Goal: Information Seeking & Learning: Compare options

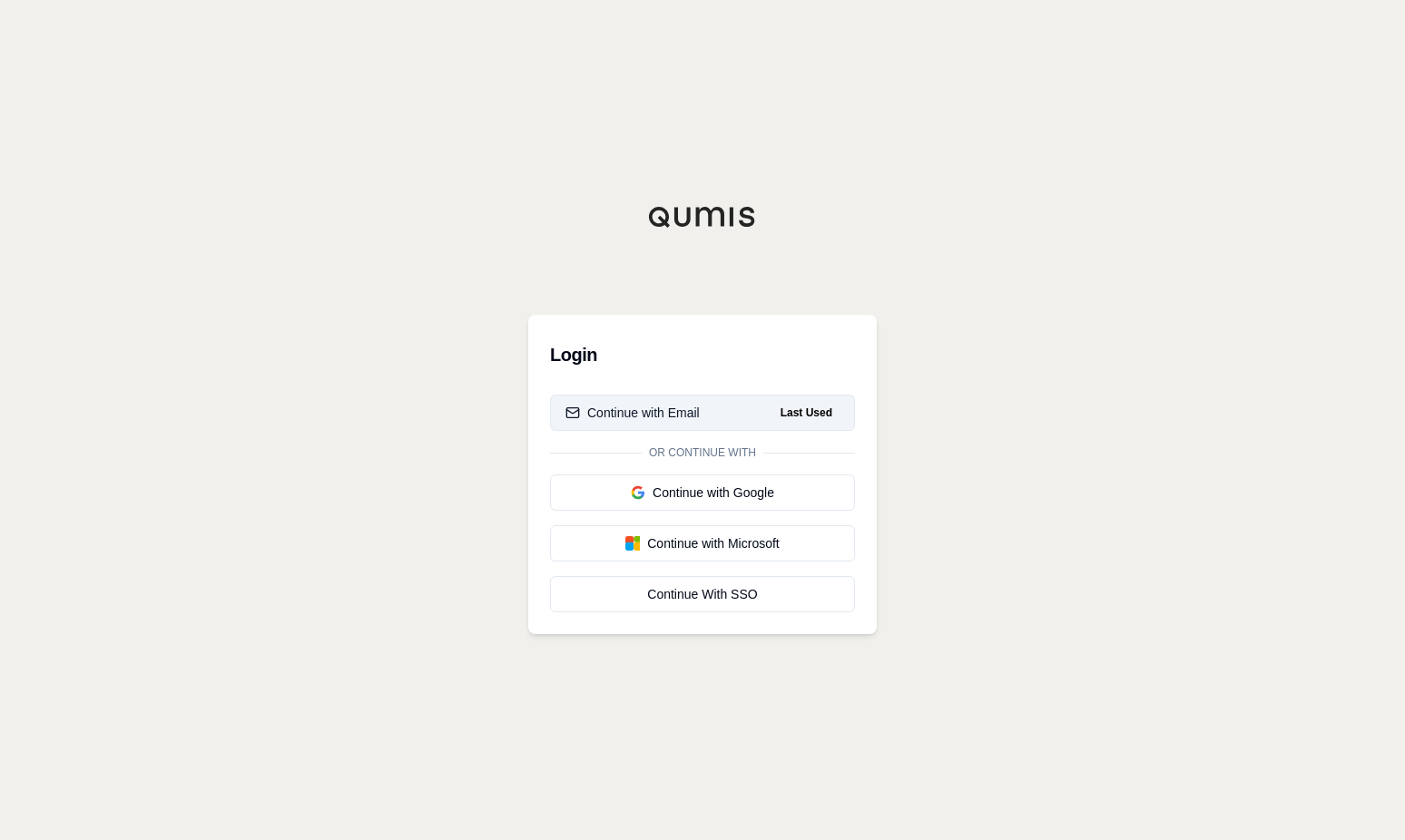
click at [644, 416] on div "Continue with Email" at bounding box center [633, 413] width 134 height 18
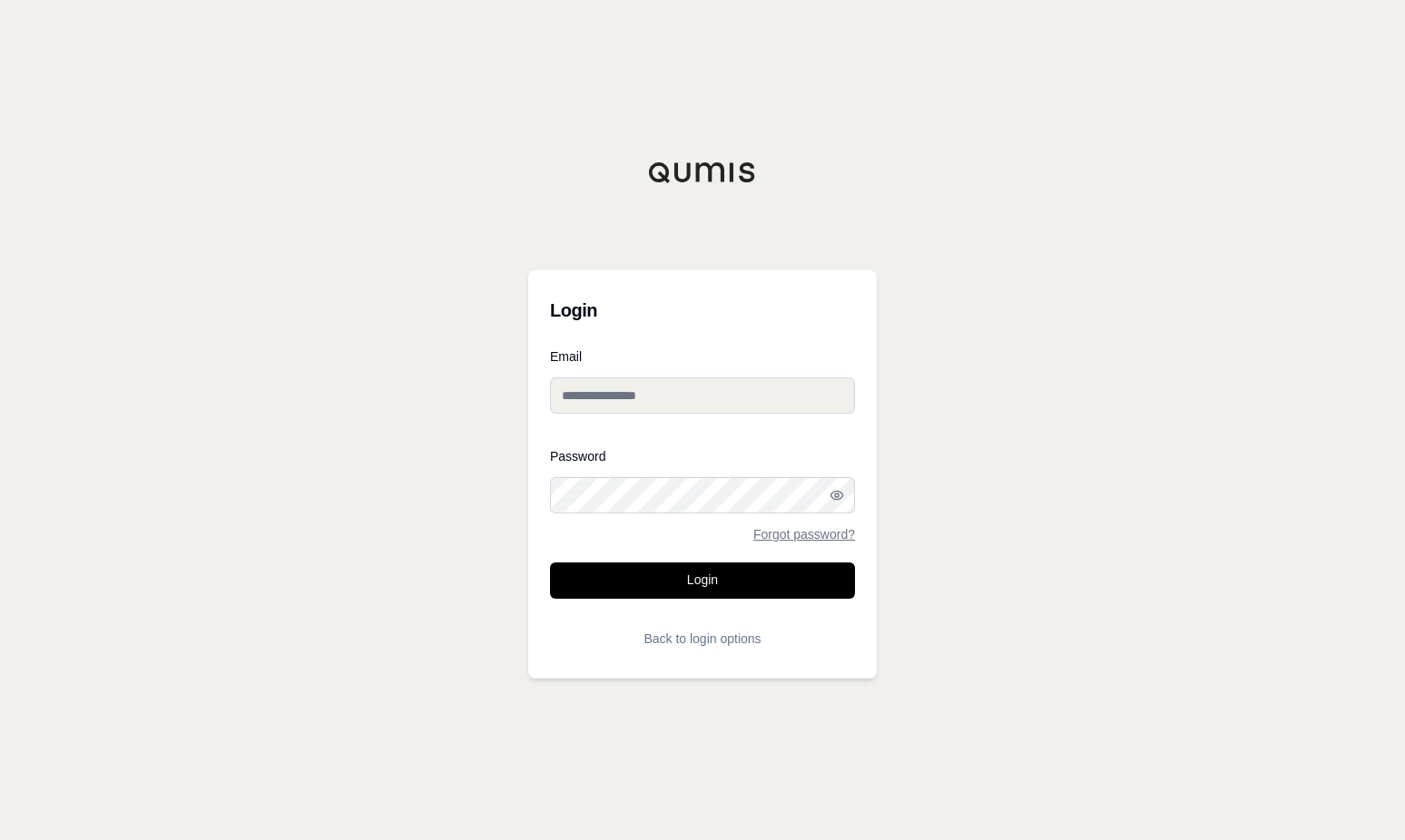
click at [609, 389] on input "Email" at bounding box center [702, 396] width 305 height 37
type input "**********"
click at [697, 579] on button "Login" at bounding box center [702, 581] width 305 height 37
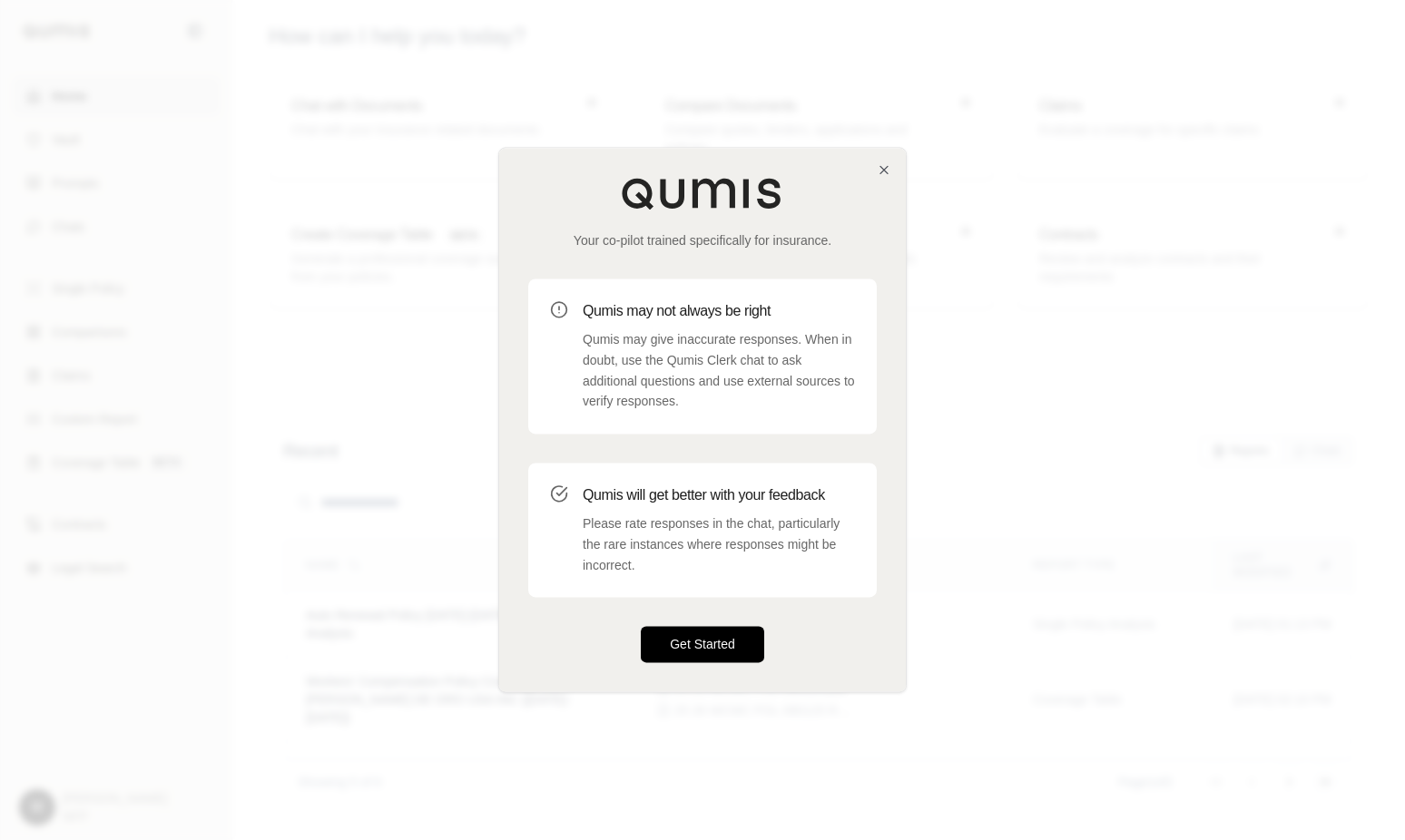
click at [707, 641] on button "Get Started" at bounding box center [702, 645] width 123 height 37
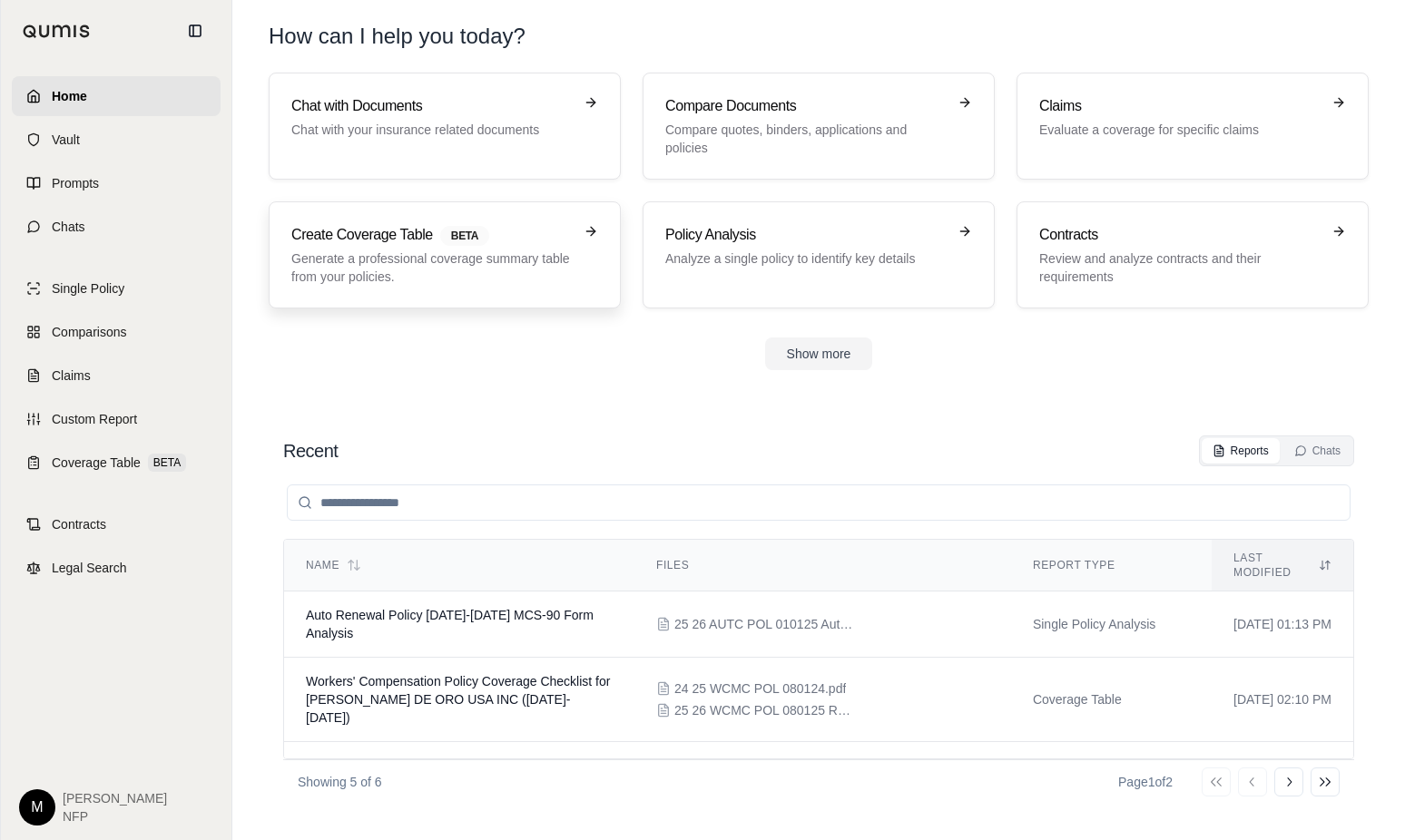
click at [386, 257] on p "Generate a professional coverage summary table from your policies." at bounding box center [432, 268] width 281 height 37
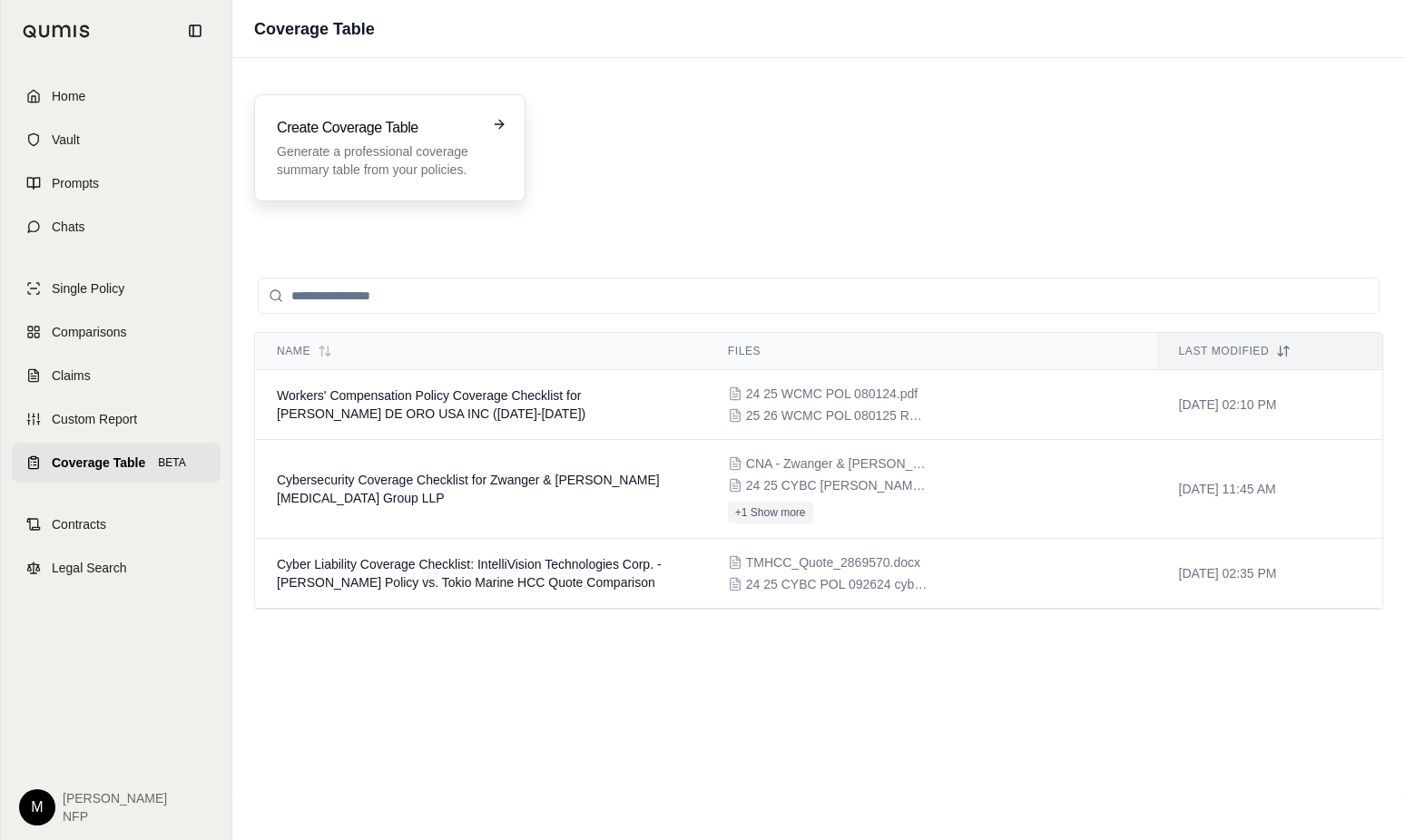
click at [391, 130] on h3 "Create Coverage Table" at bounding box center [377, 129] width 200 height 22
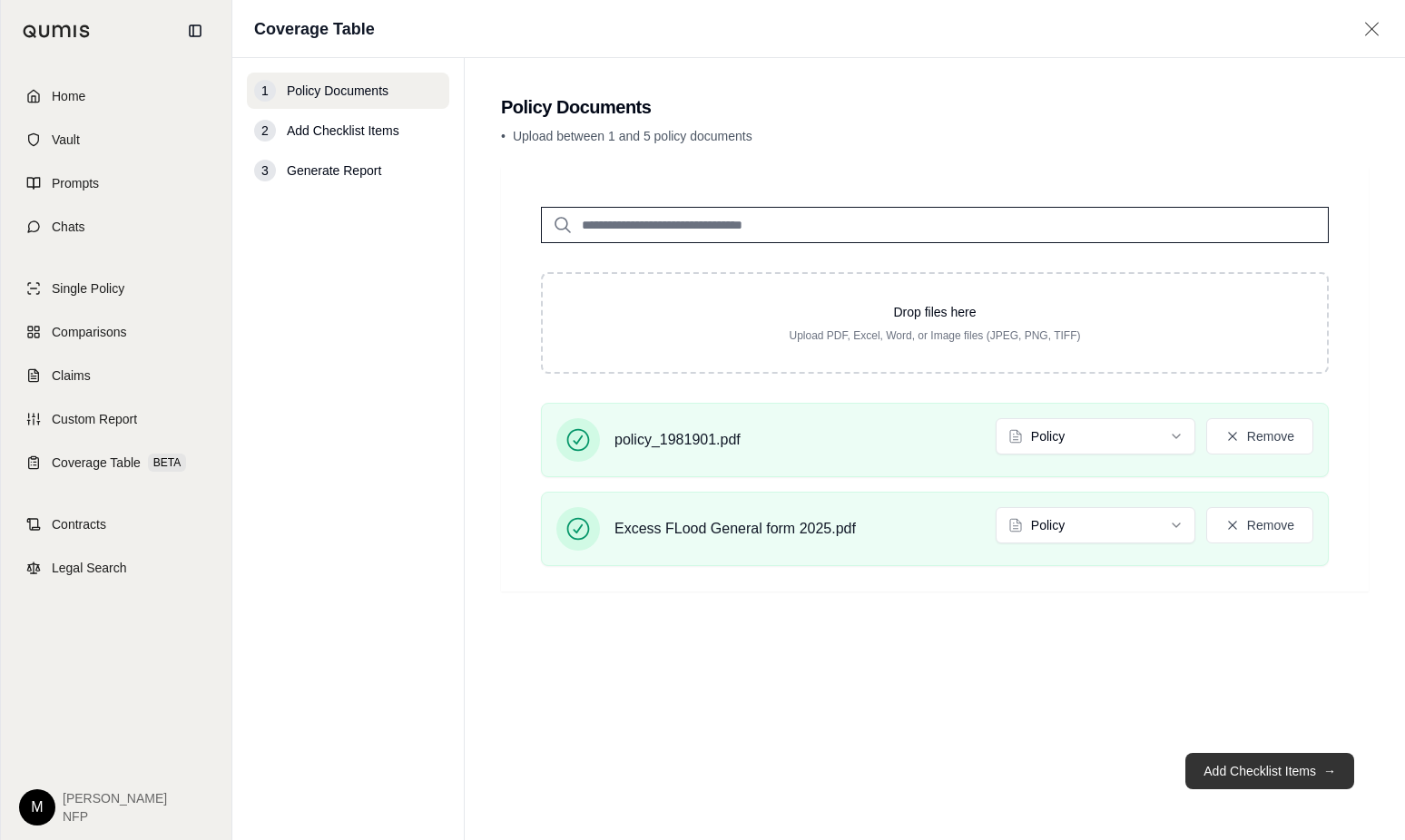
click at [1275, 774] on button "Add Checklist Items →" at bounding box center [1270, 771] width 169 height 37
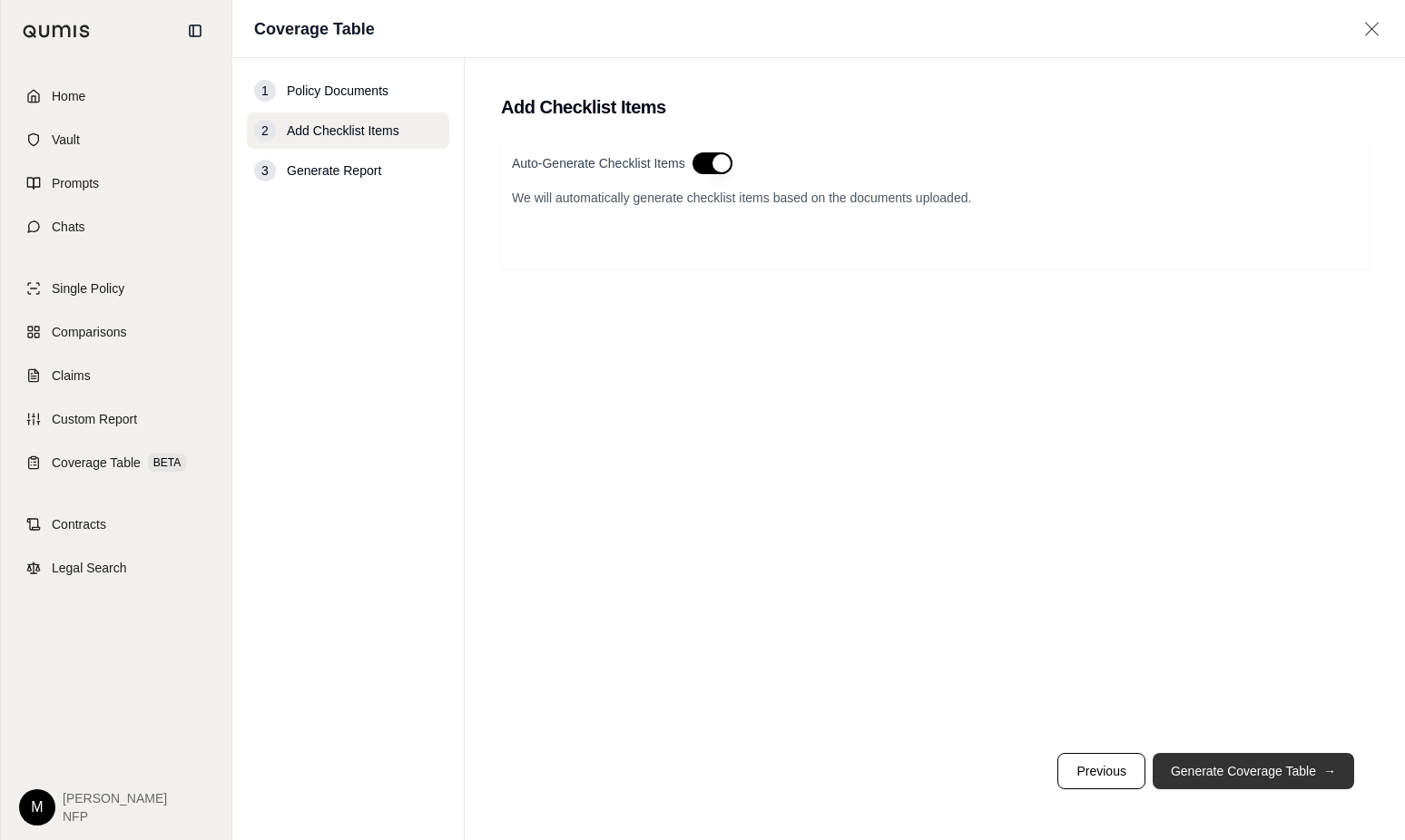
click at [1235, 777] on button "Generate Coverage Table →" at bounding box center [1253, 771] width 201 height 37
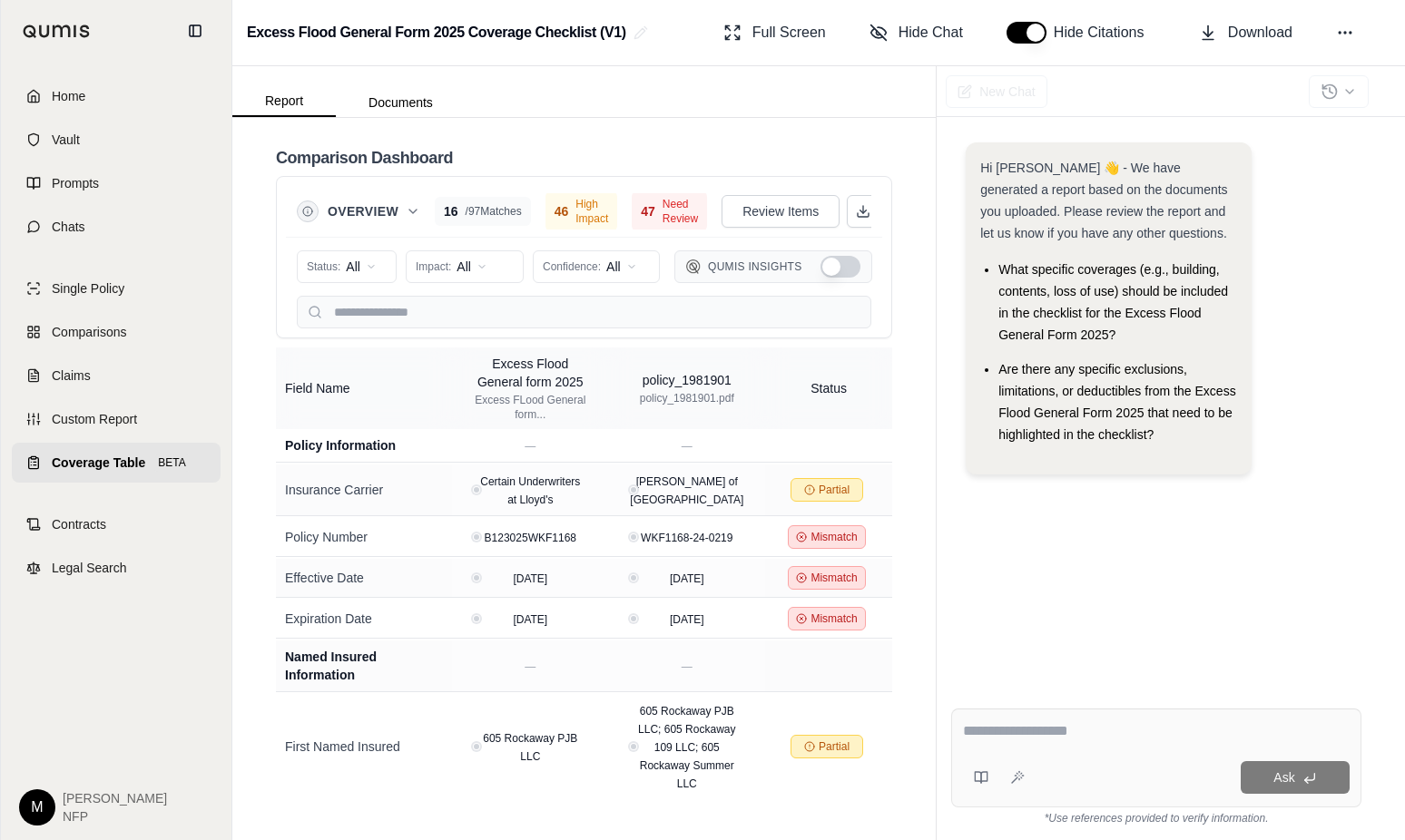
click at [1118, 589] on div "Hi [PERSON_NAME] 👋 - We have generated a report based on the documents you uplo…" at bounding box center [1156, 403] width 410 height 552
click at [404, 101] on button "Documents" at bounding box center [400, 103] width 129 height 29
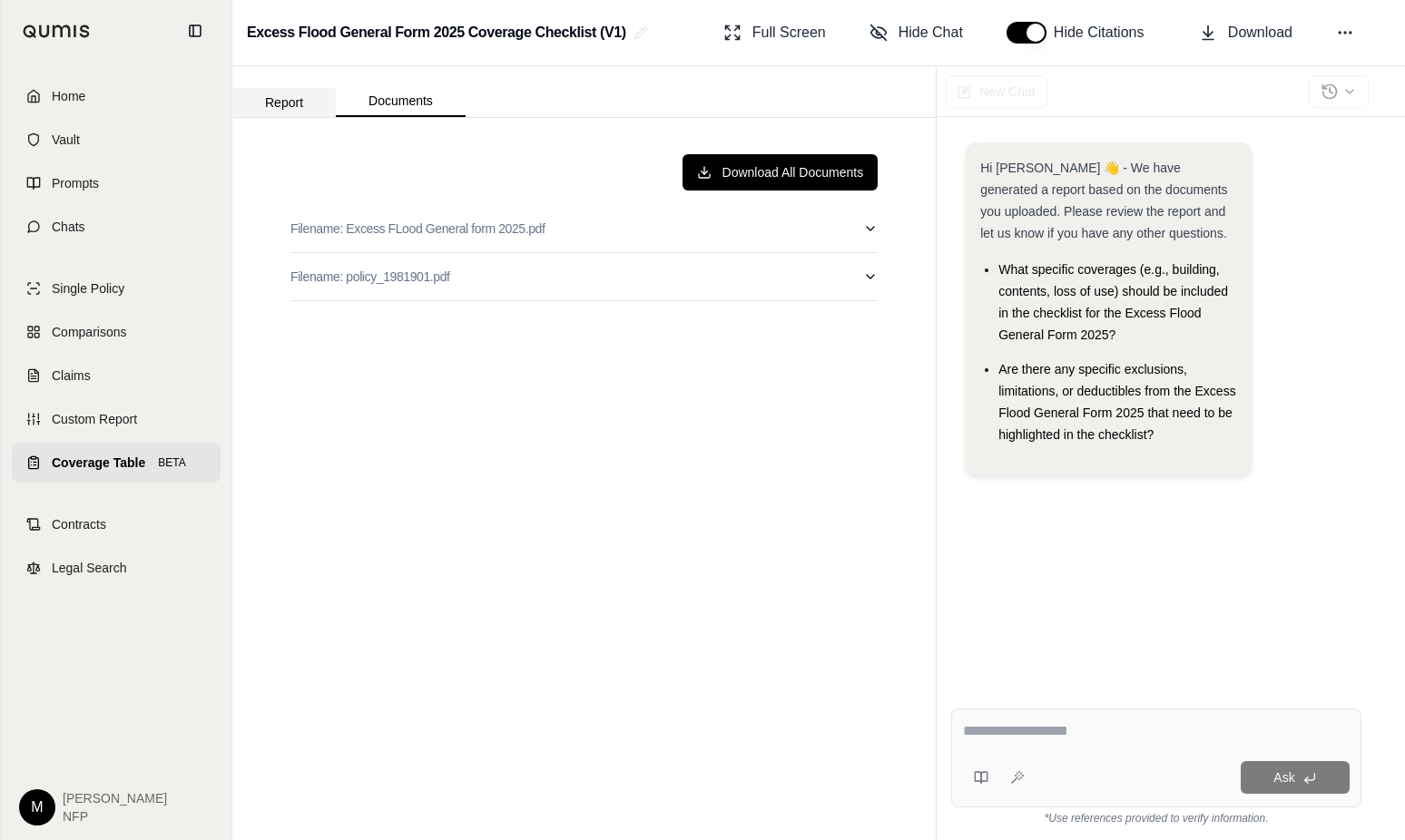
click at [274, 104] on button "Report" at bounding box center [284, 103] width 104 height 29
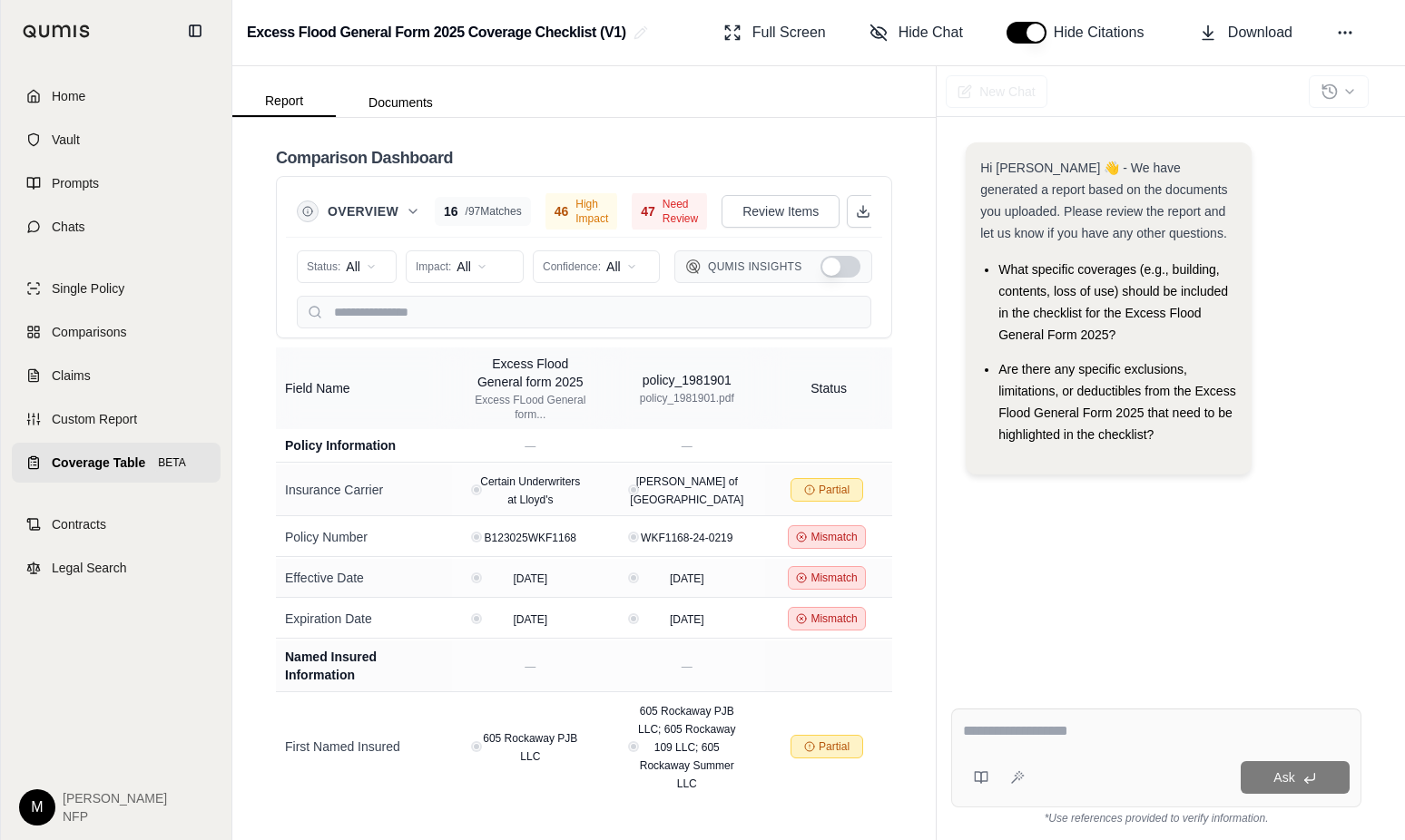
click at [97, 461] on span "Coverage Table" at bounding box center [98, 463] width 94 height 18
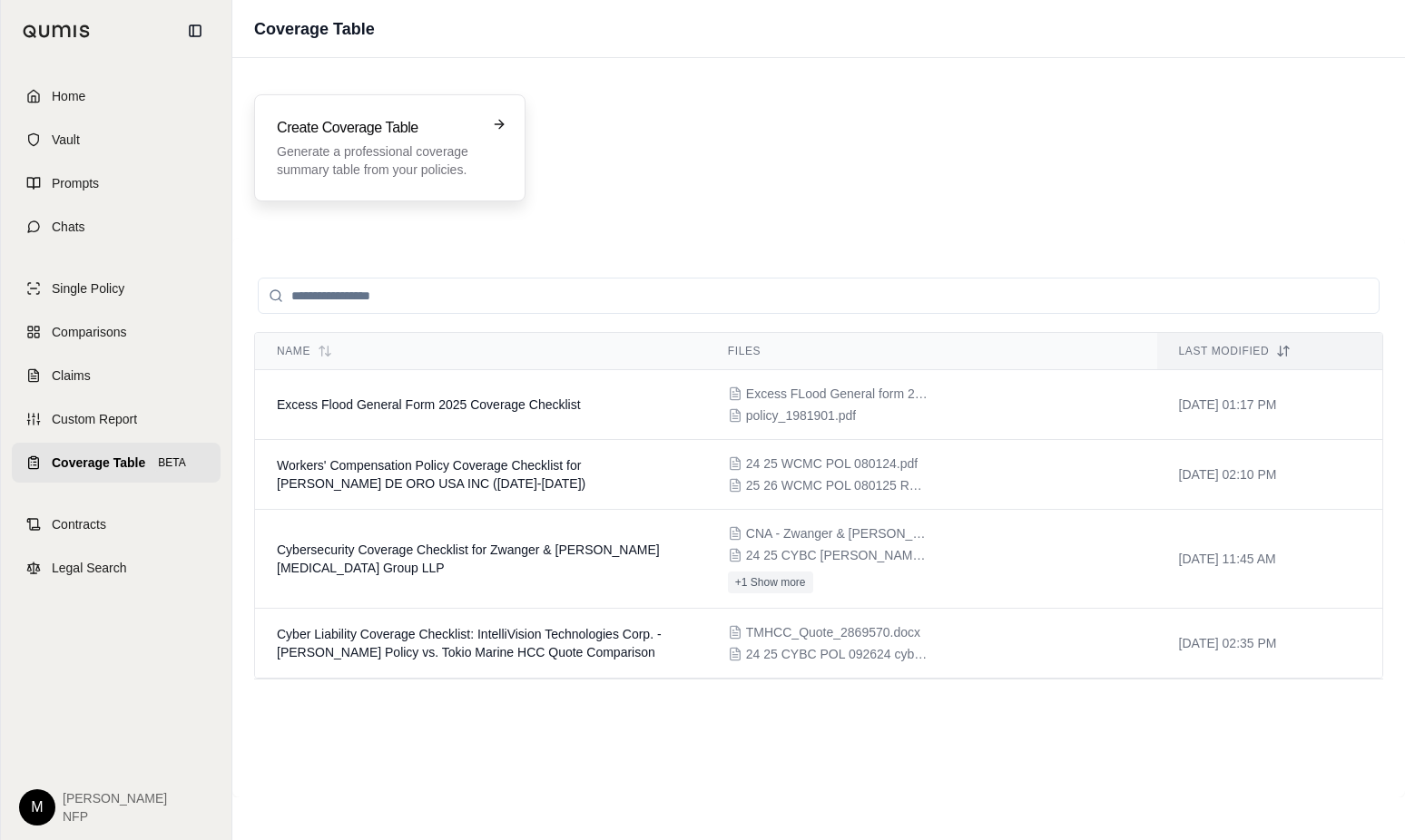
click at [404, 139] on div "Create Coverage Table Generate a professional coverage summary table from your …" at bounding box center [377, 148] width 200 height 62
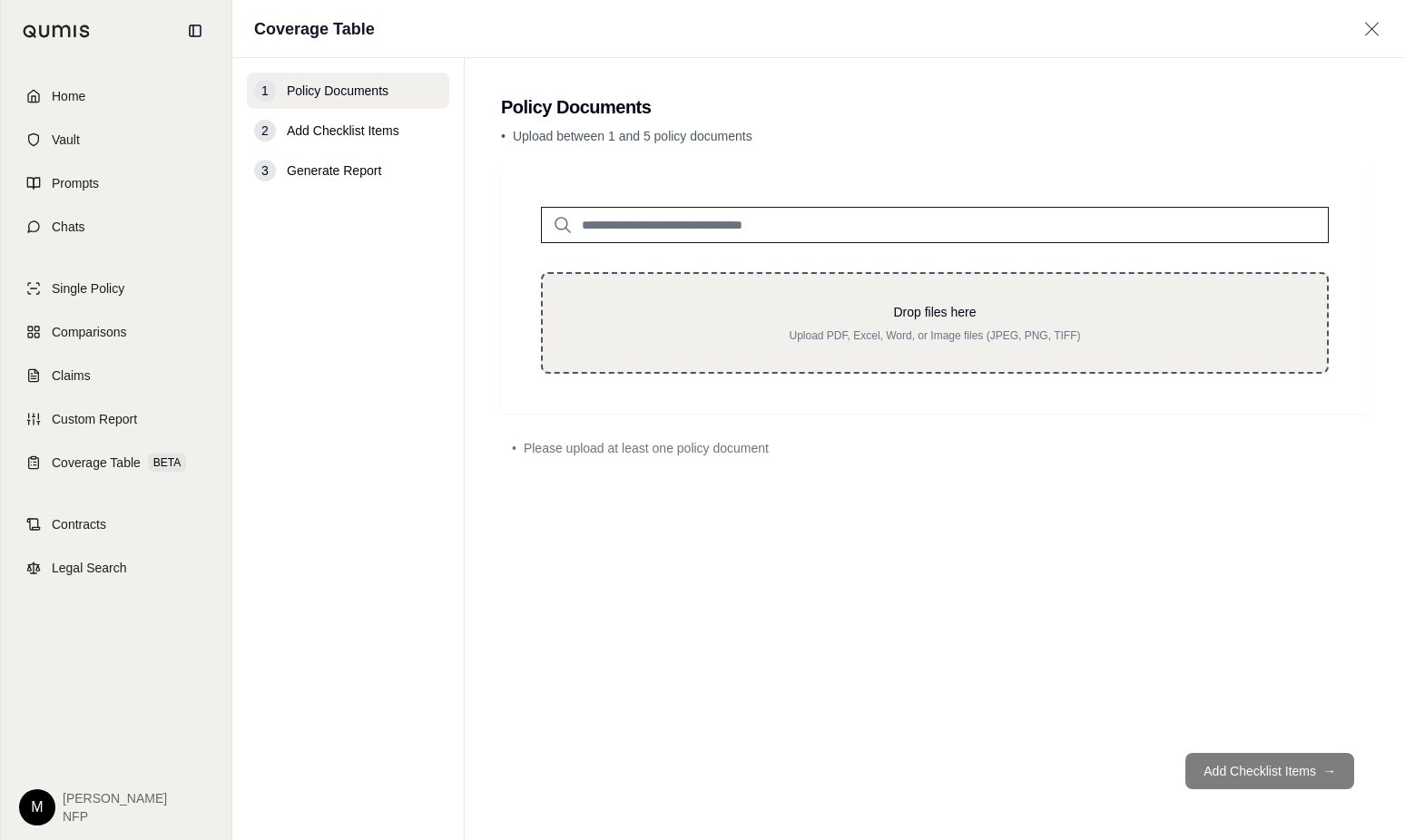
click at [861, 327] on div "Drop files here Upload PDF, Excel, Word, or Image files (JPEG, PNG, TIFF)" at bounding box center [935, 322] width 726 height 39
type input "**********"
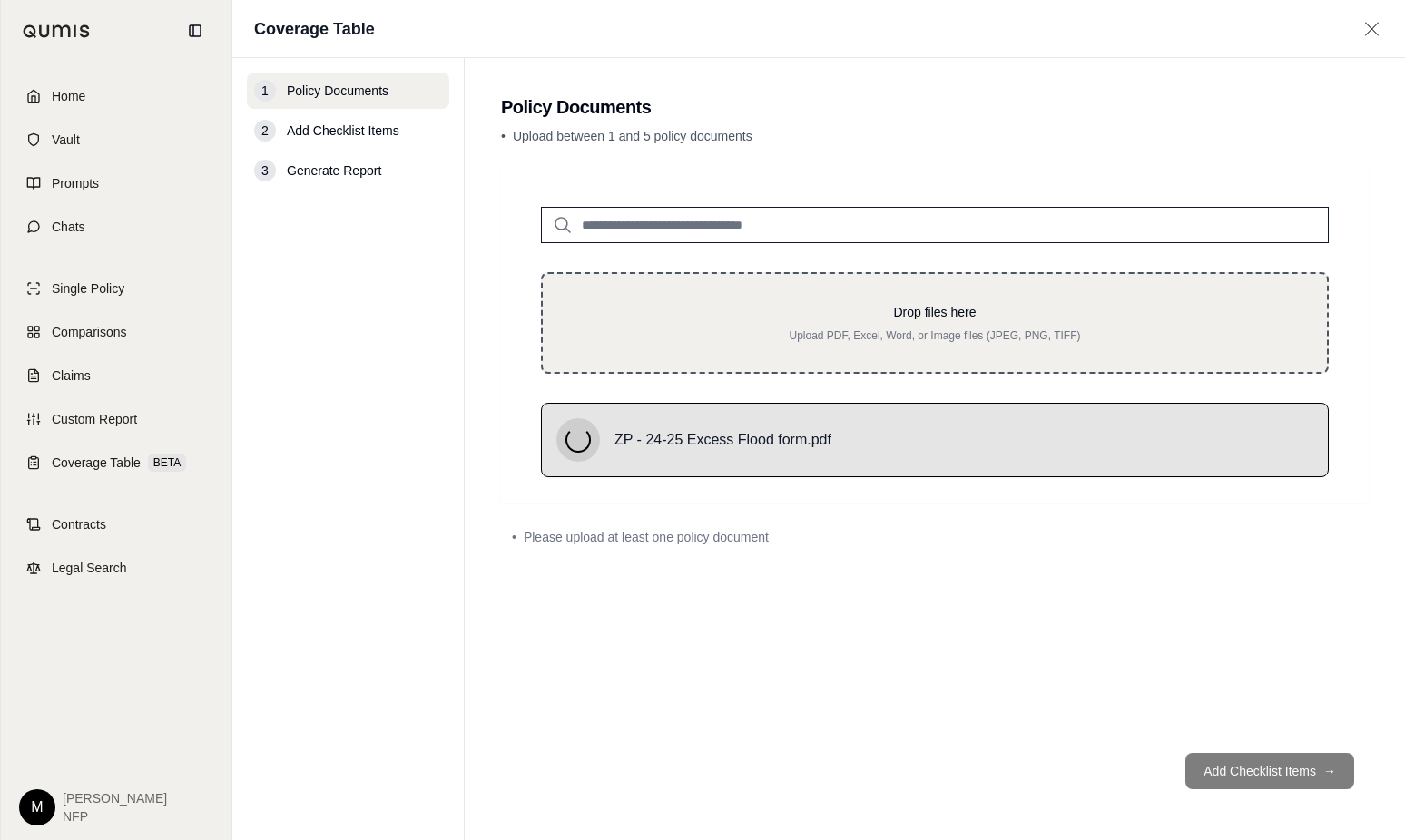
click at [670, 306] on p "Drop files here" at bounding box center [935, 312] width 726 height 18
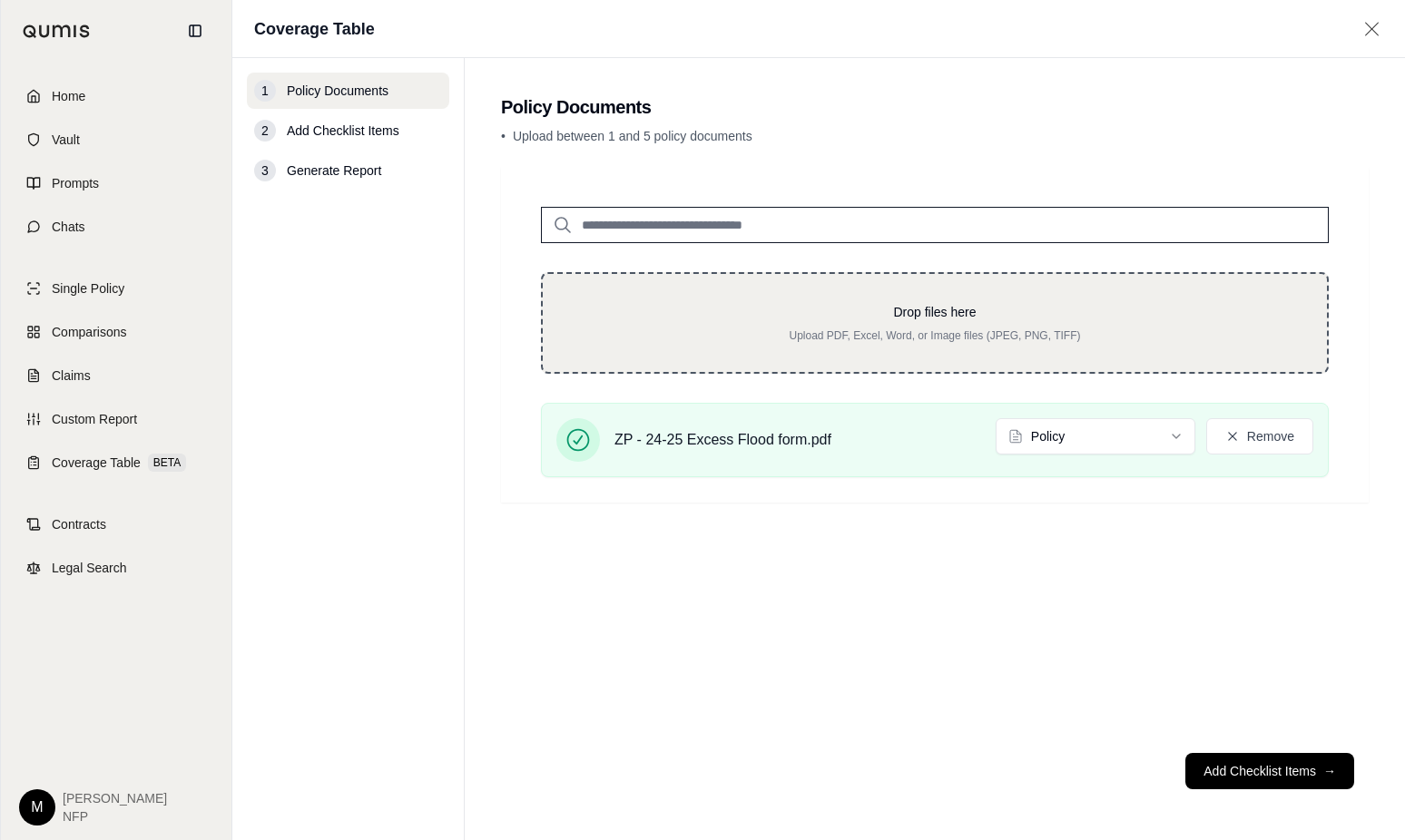
type input "**********"
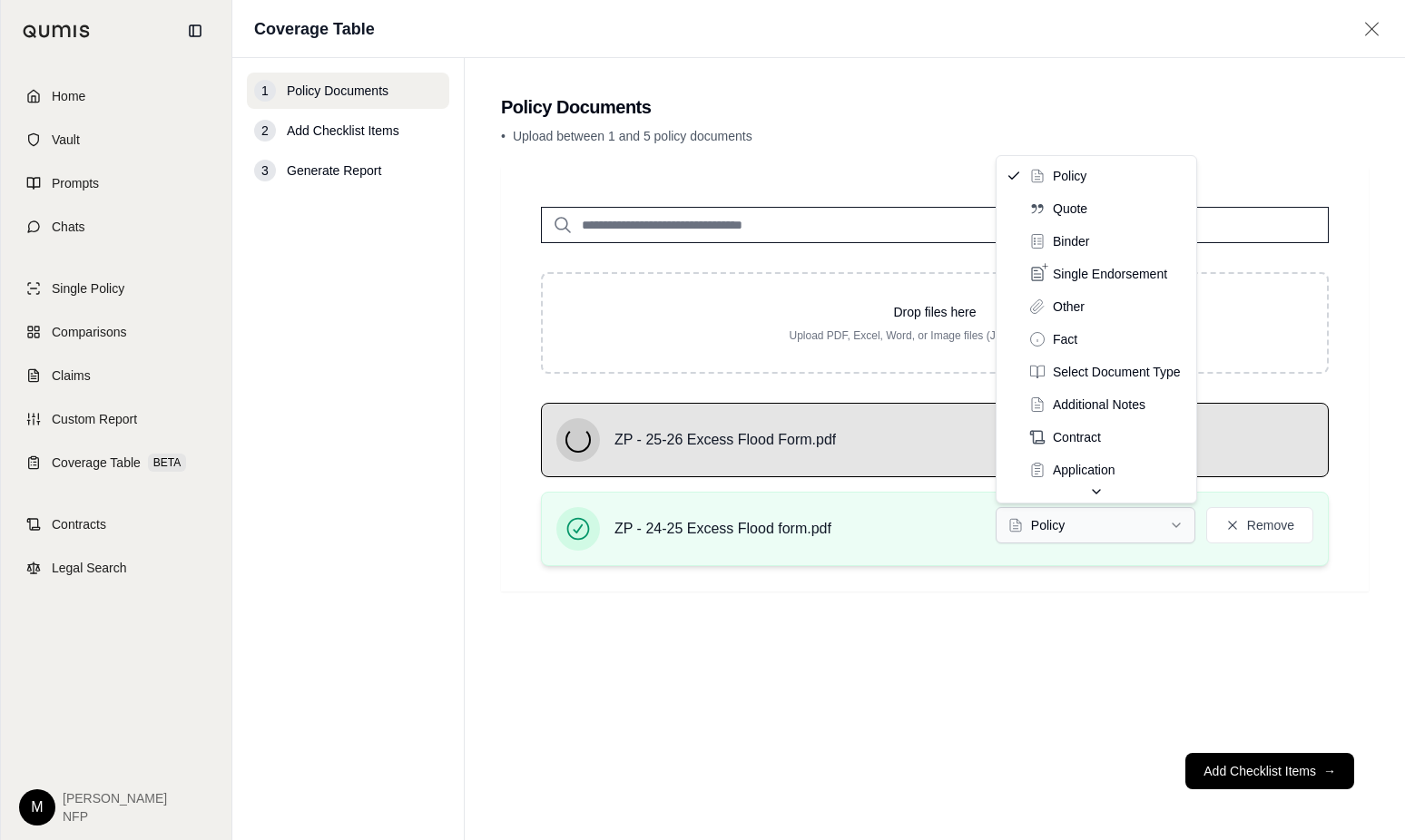
click at [1176, 531] on html "Home Vault Prompts Chats Single Policy Comparisons Claims Custom Report Coverag…" at bounding box center [702, 420] width 1405 height 840
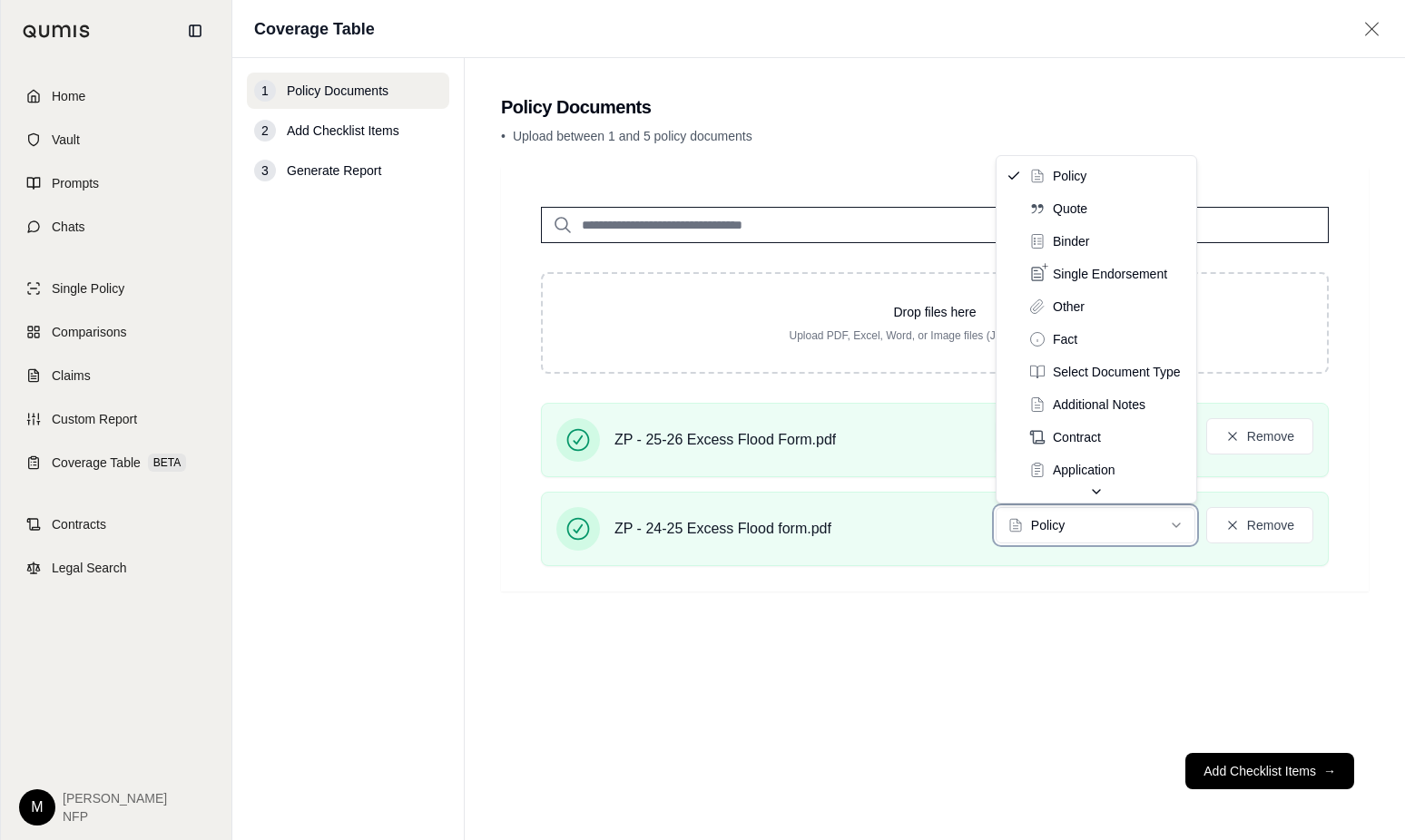
click at [1105, 656] on html "Home Vault Prompts Chats Single Policy Comparisons Claims Custom Report Coverag…" at bounding box center [702, 420] width 1405 height 840
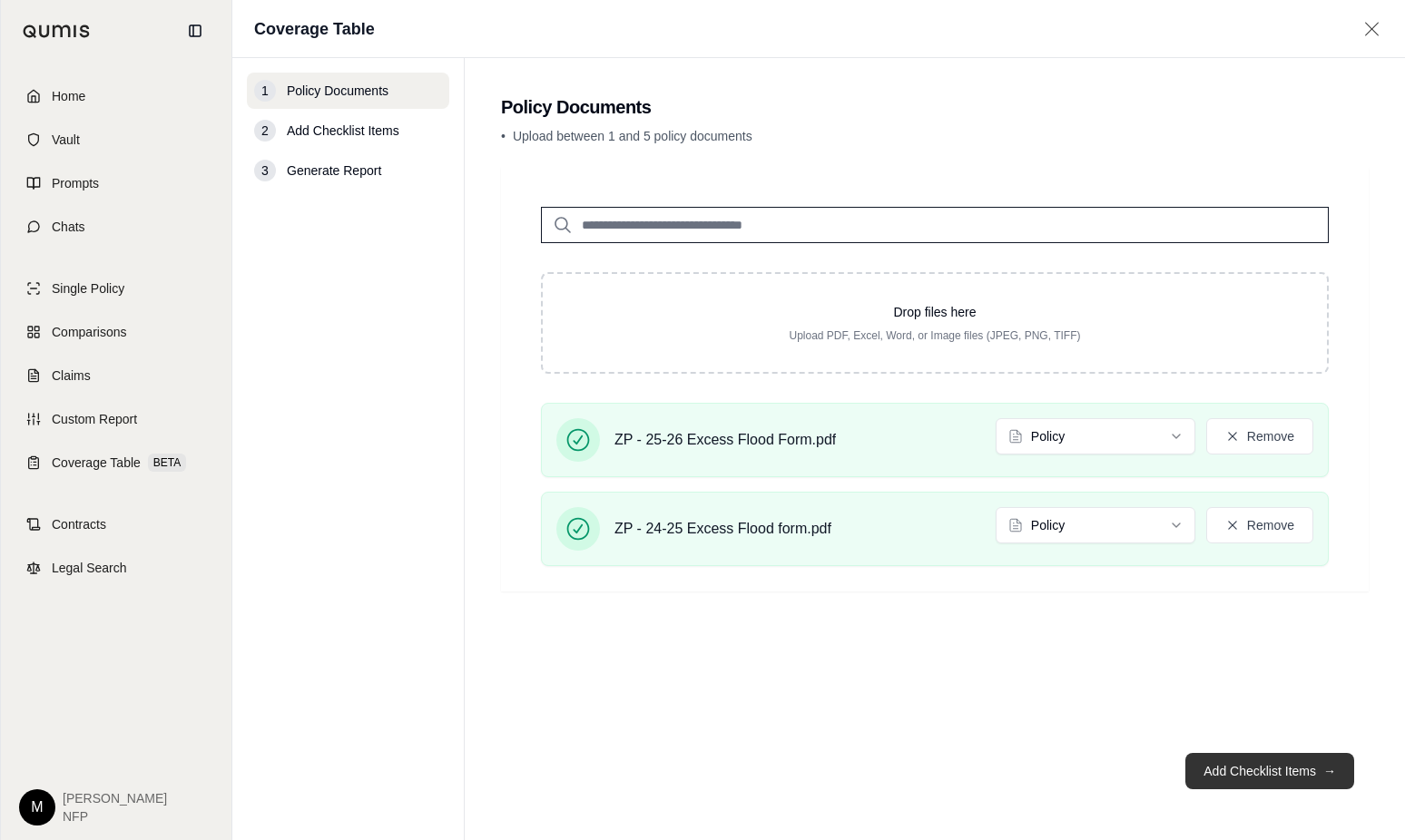
click at [1265, 766] on button "Add Checklist Items →" at bounding box center [1270, 771] width 169 height 37
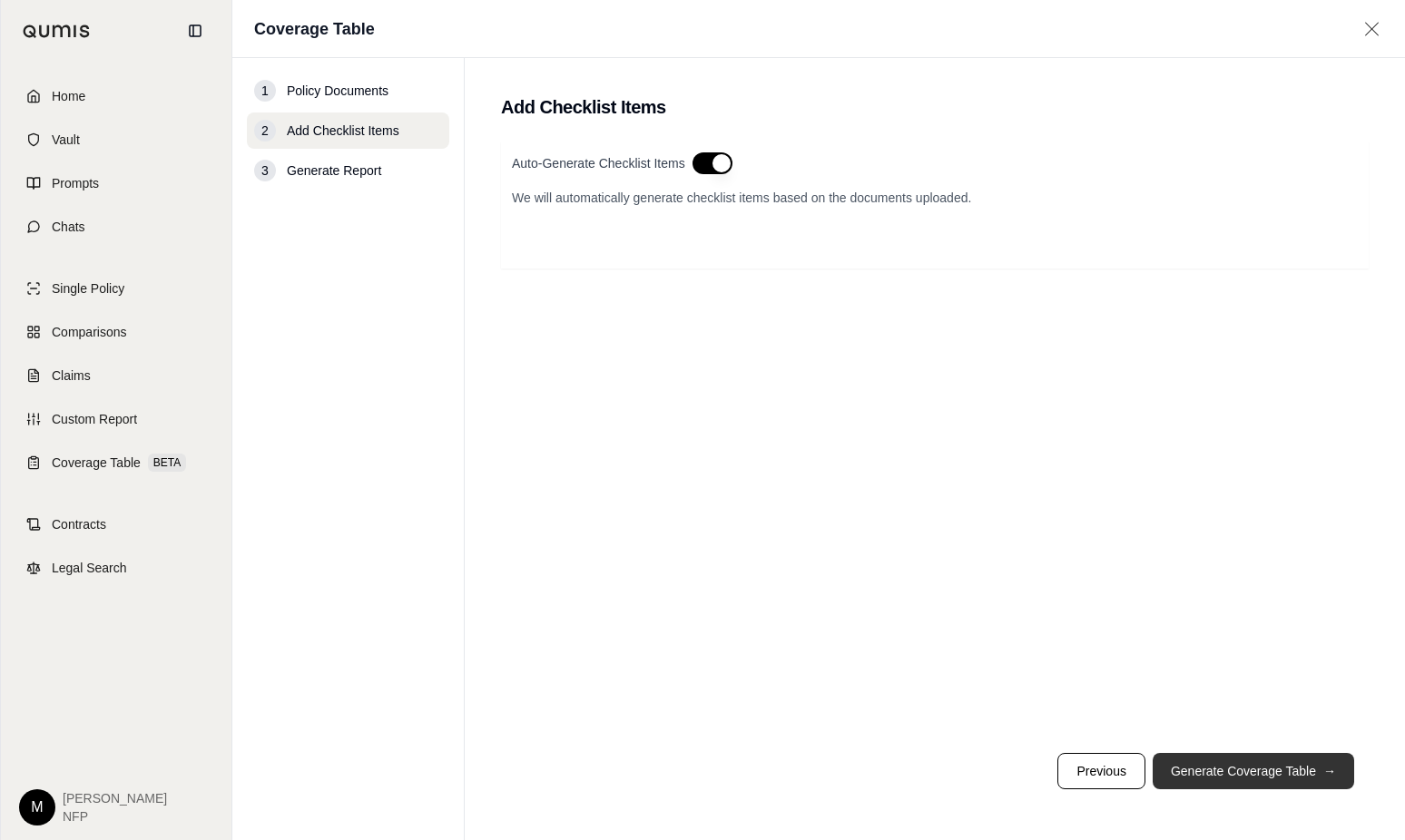
click at [1265, 766] on button "Generate Coverage Table →" at bounding box center [1253, 771] width 201 height 37
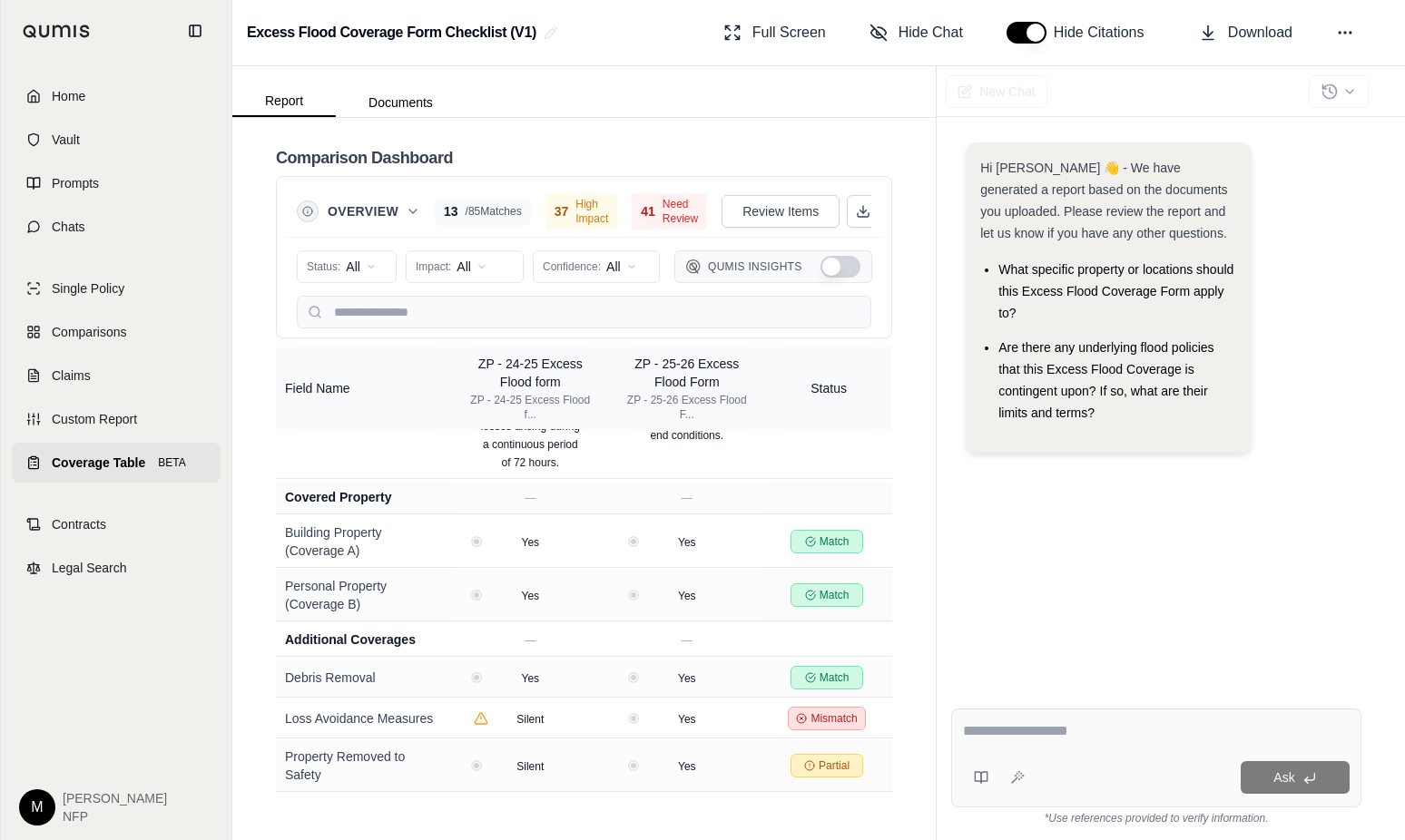
scroll to position [2062, 0]
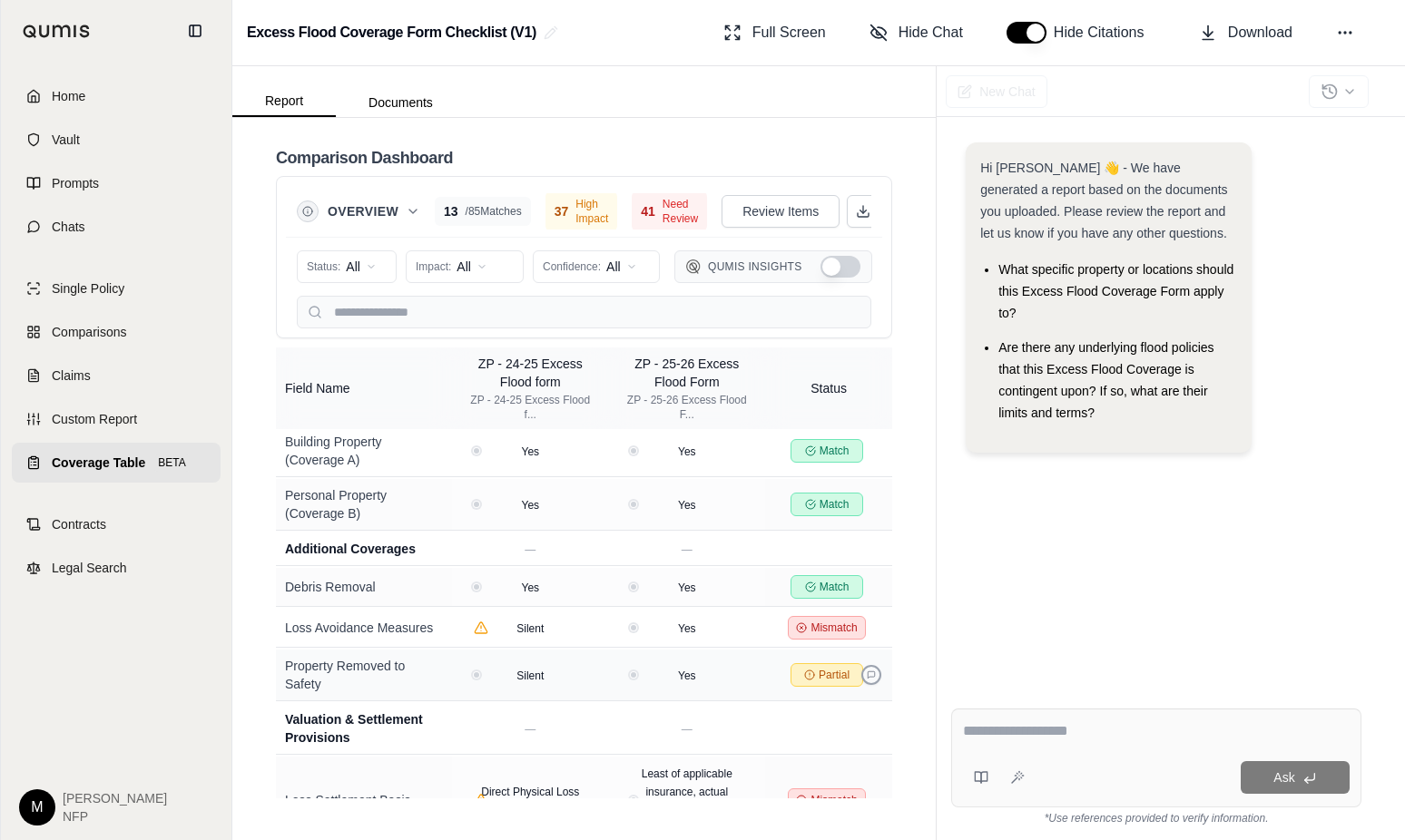
click at [875, 671] on icon at bounding box center [871, 675] width 7 height 7
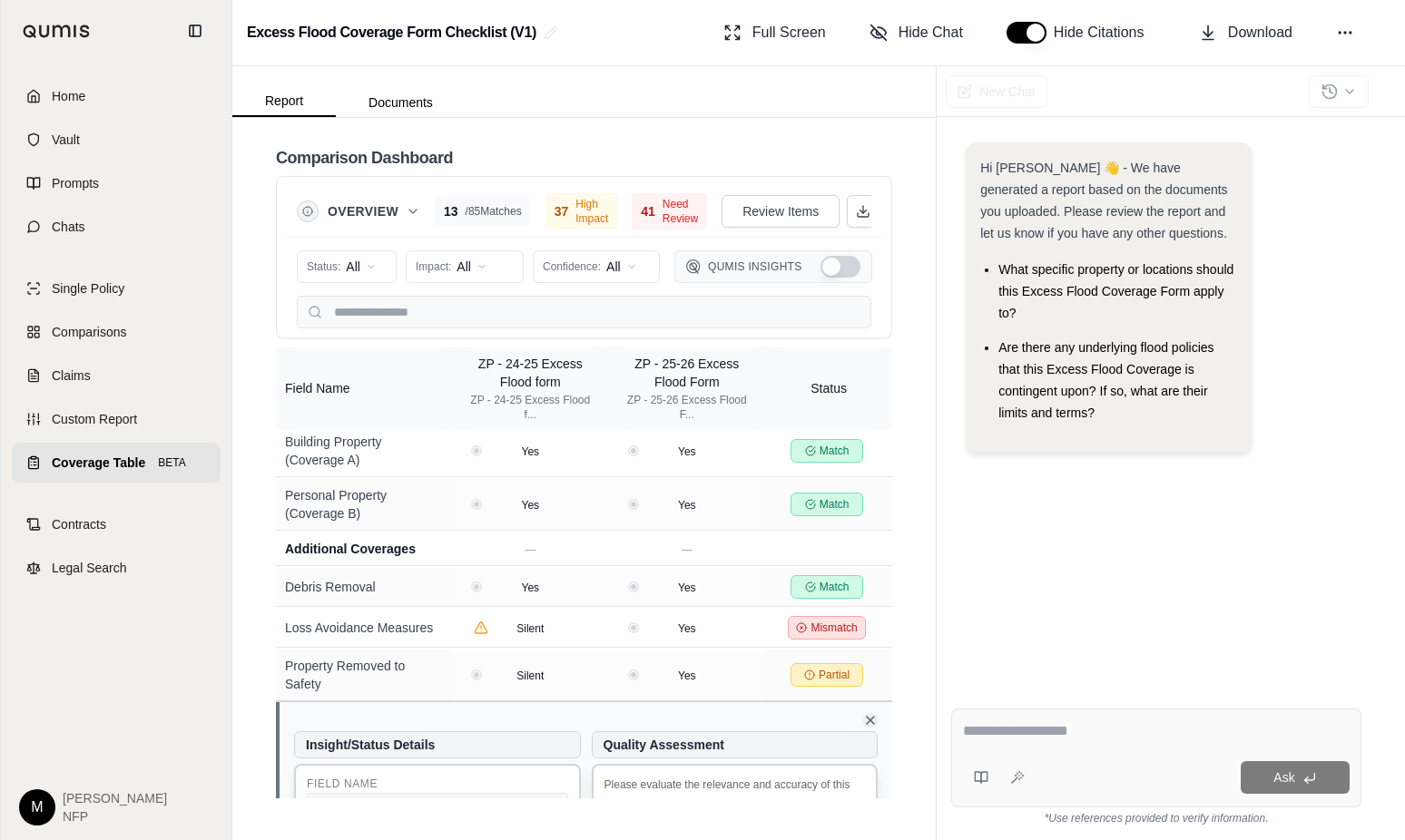
click at [871, 717] on icon at bounding box center [871, 721] width 7 height 7
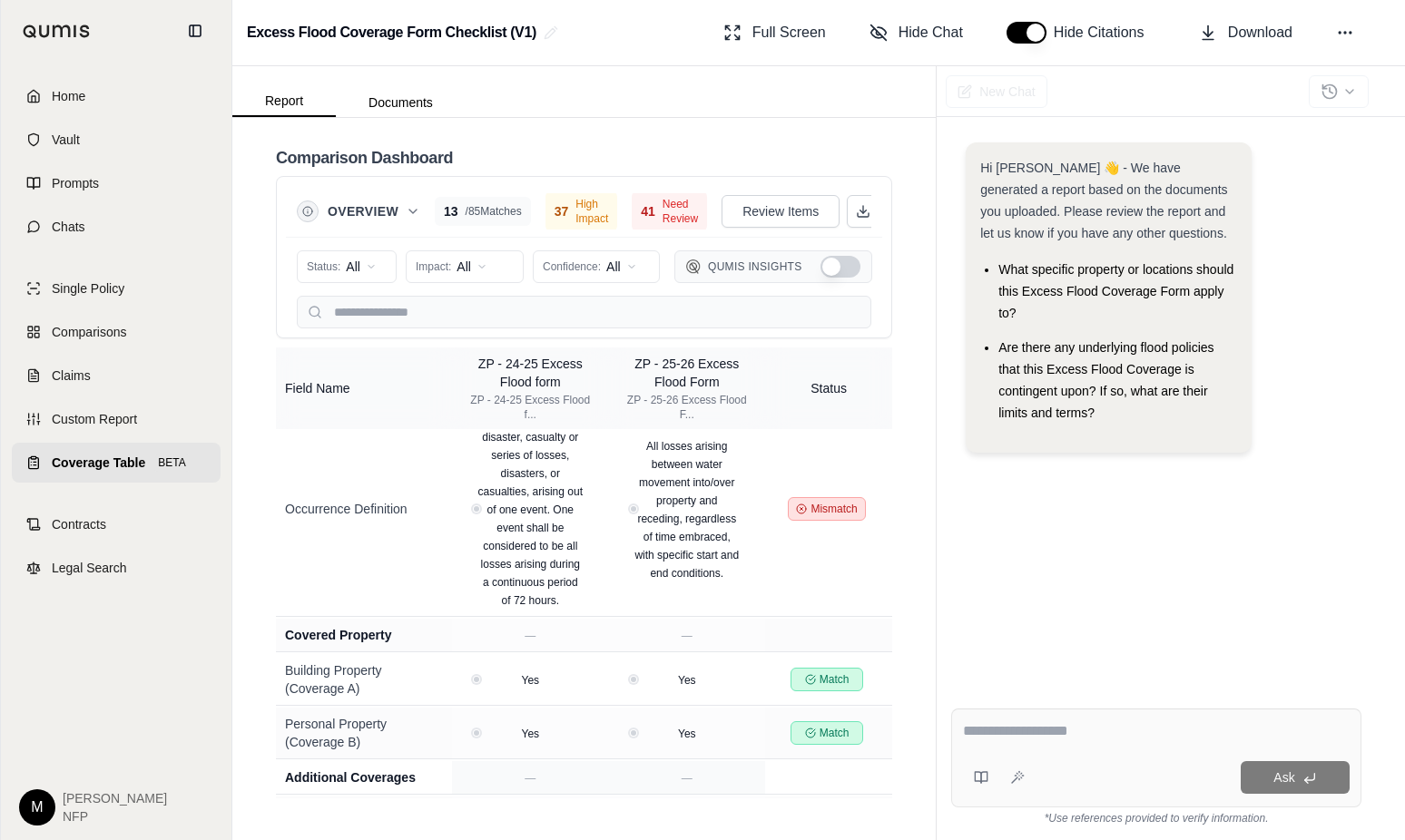
scroll to position [1698, 0]
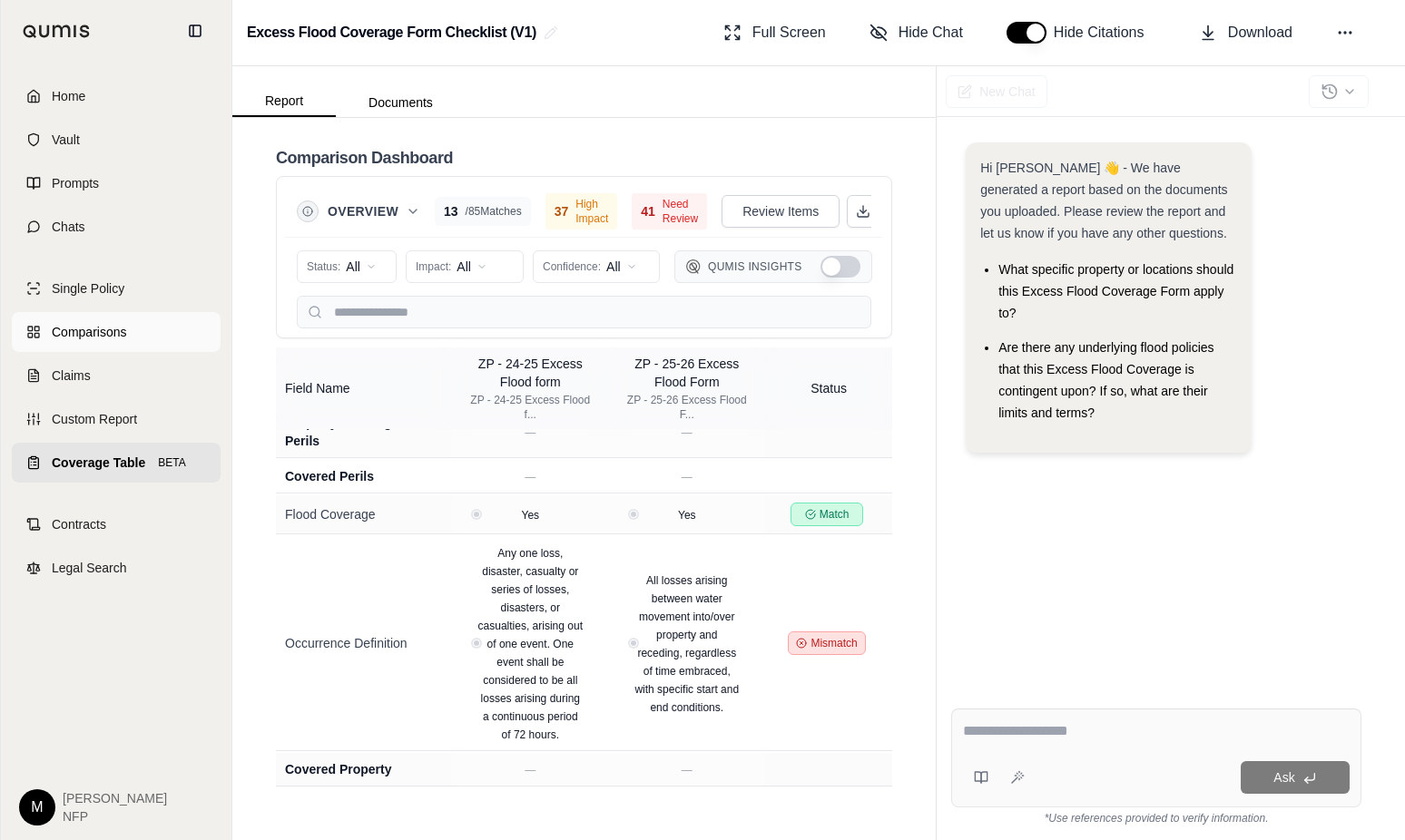
click at [73, 324] on span "Comparisons" at bounding box center [88, 332] width 74 height 18
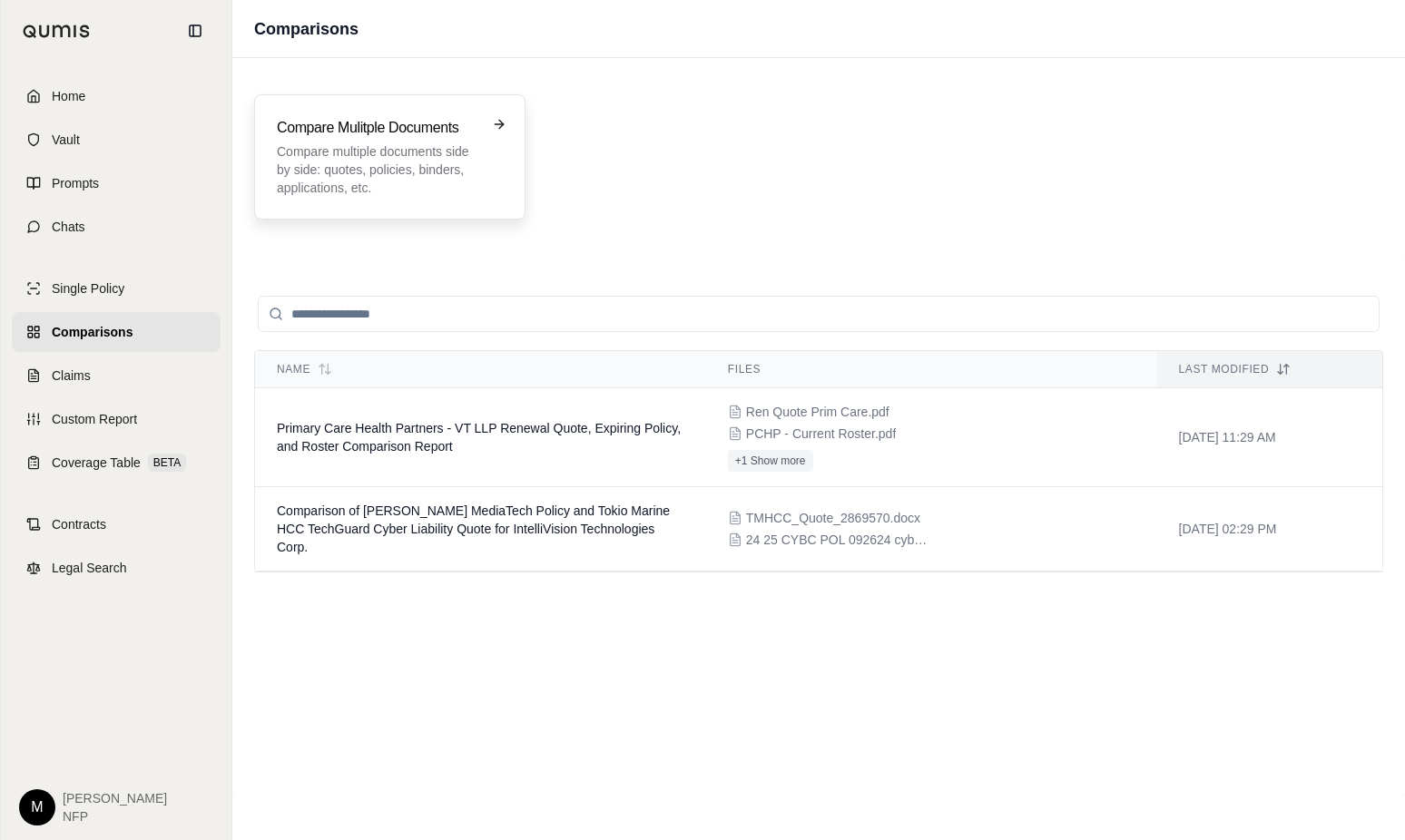
click at [386, 151] on p "Compare multiple documents side by side: quotes, policies, binders, application…" at bounding box center [377, 169] width 200 height 54
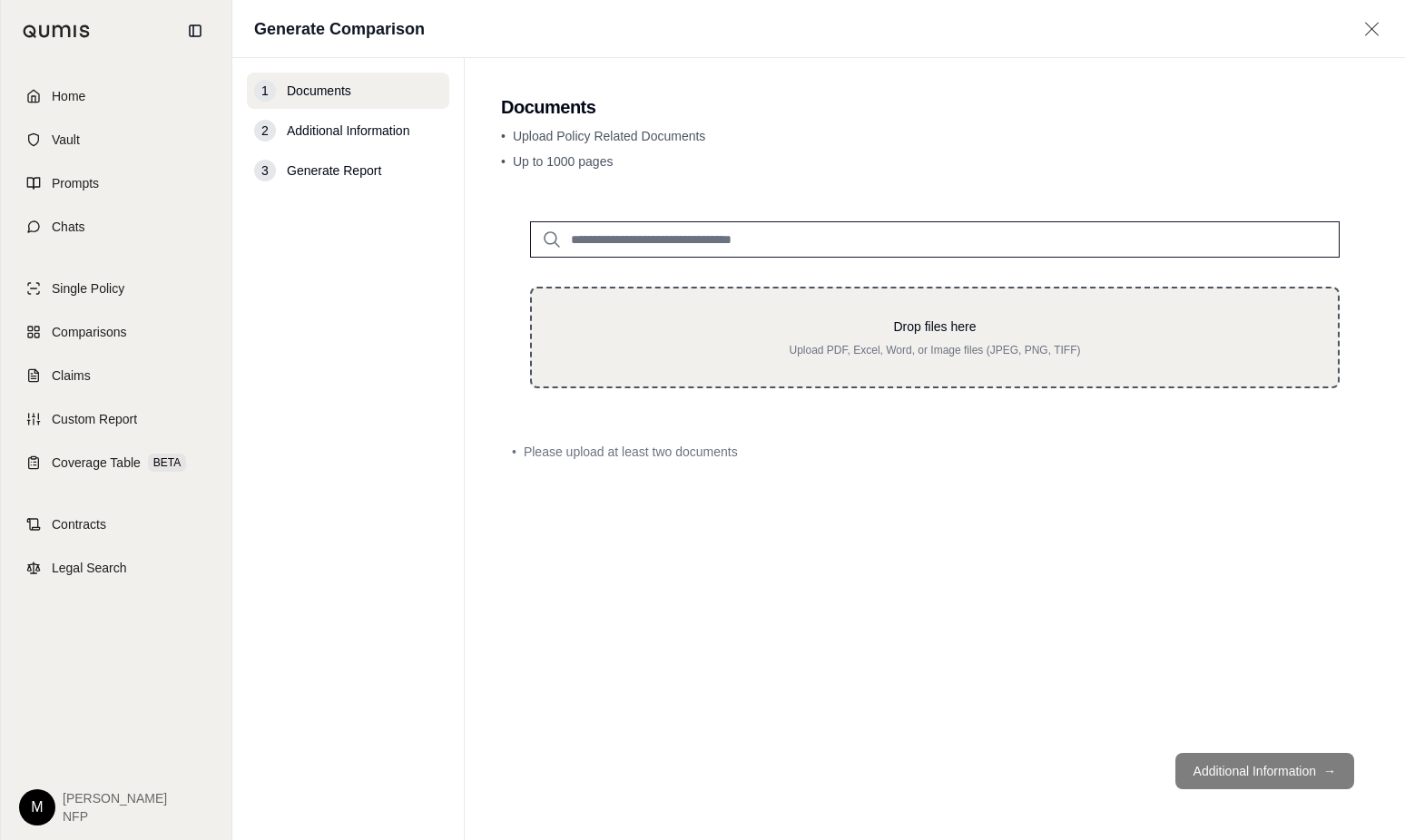
click at [765, 340] on div "Drop files here Upload PDF, Excel, Word, or Image files (JPEG, PNG, TIFF)" at bounding box center [935, 337] width 747 height 39
type input "**********"
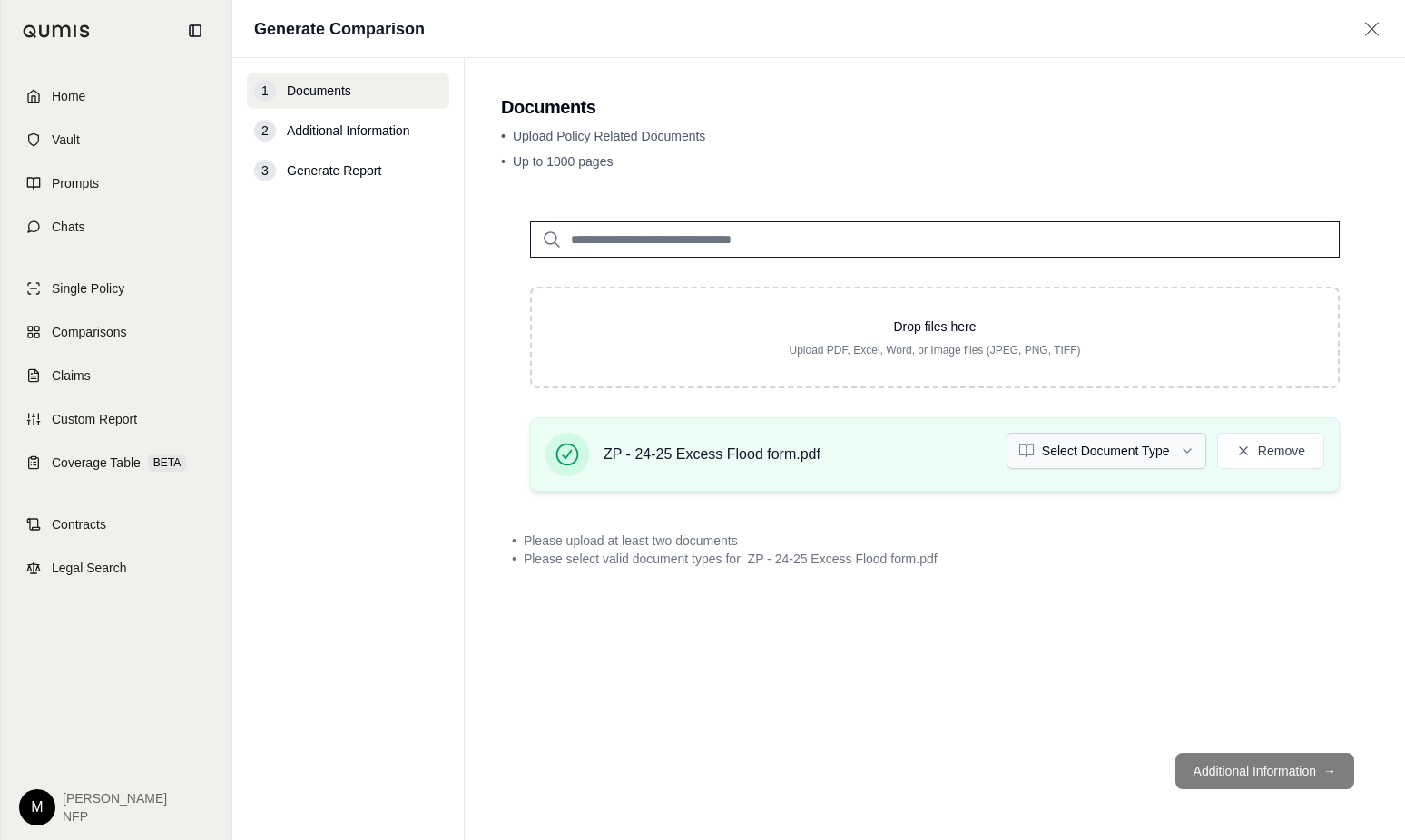
click at [1145, 456] on html "Home Vault Prompts Chats Single Policy Comparisons Claims Custom Report Coverag…" at bounding box center [702, 420] width 1405 height 840
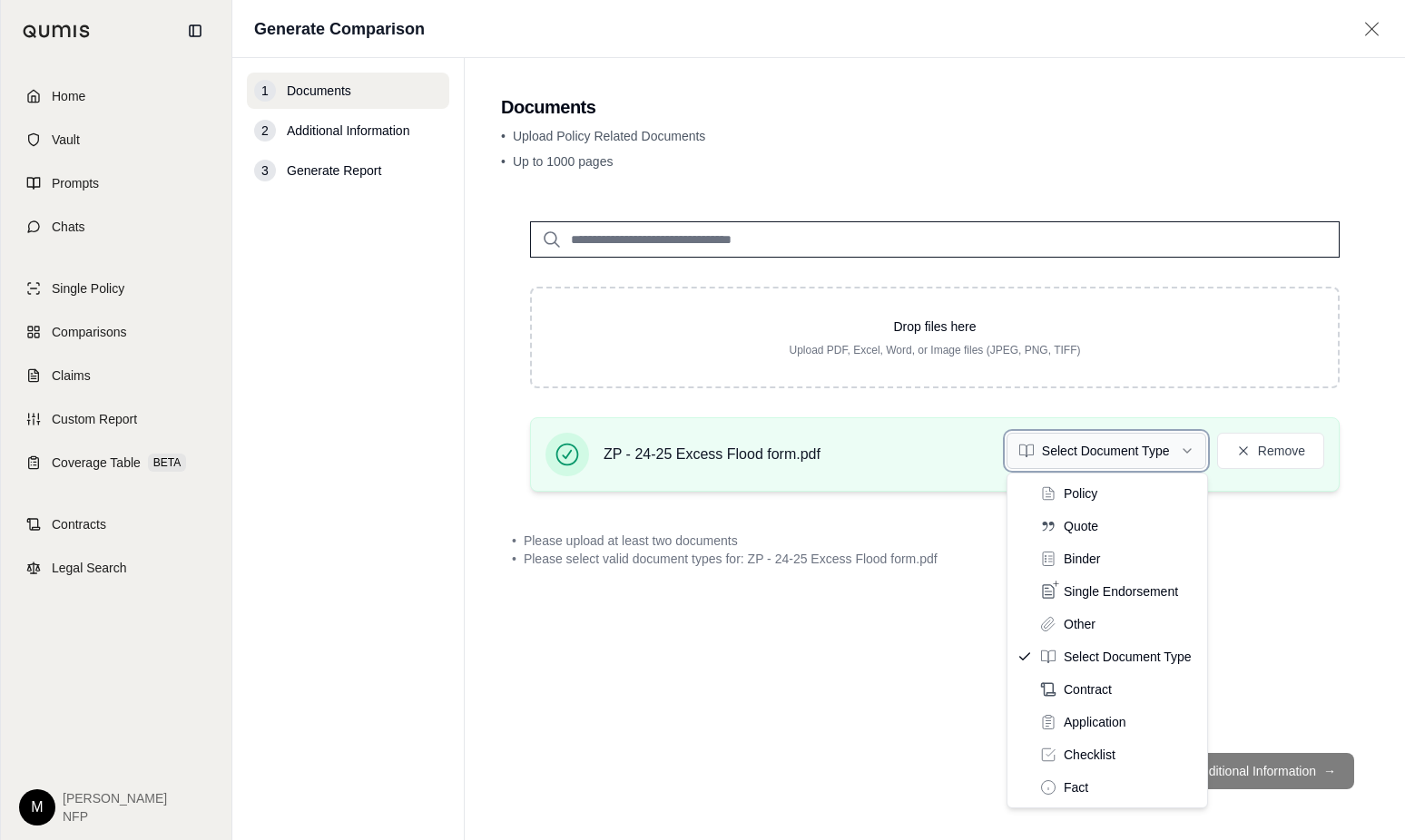
click at [1145, 456] on html "Home Vault Prompts Chats Single Policy Comparisons Claims Custom Report Coverag…" at bounding box center [702, 420] width 1405 height 840
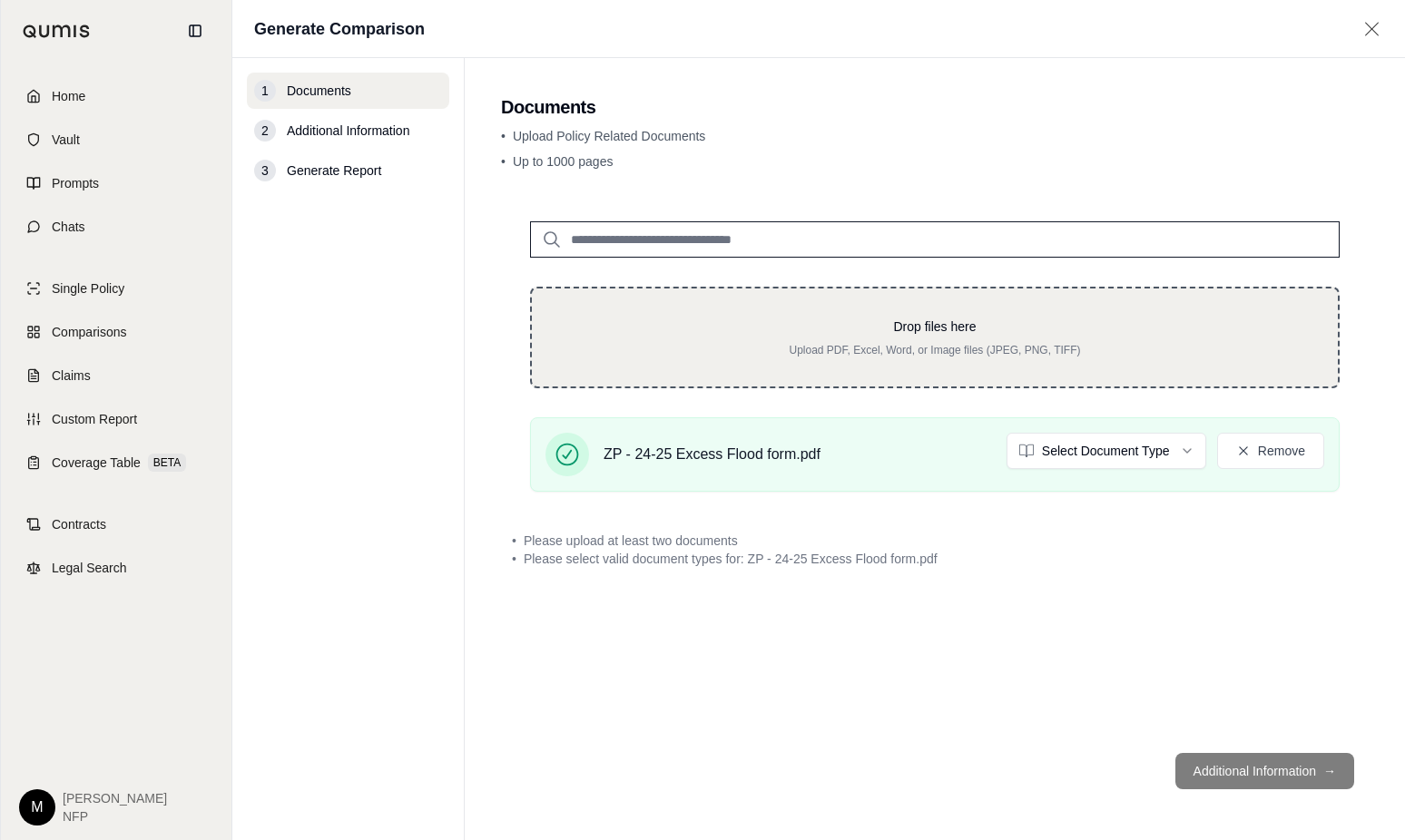
click at [706, 338] on div "Drop files here Upload PDF, Excel, Word, or Image files (JPEG, PNG, TIFF)" at bounding box center [935, 337] width 747 height 39
type input "**********"
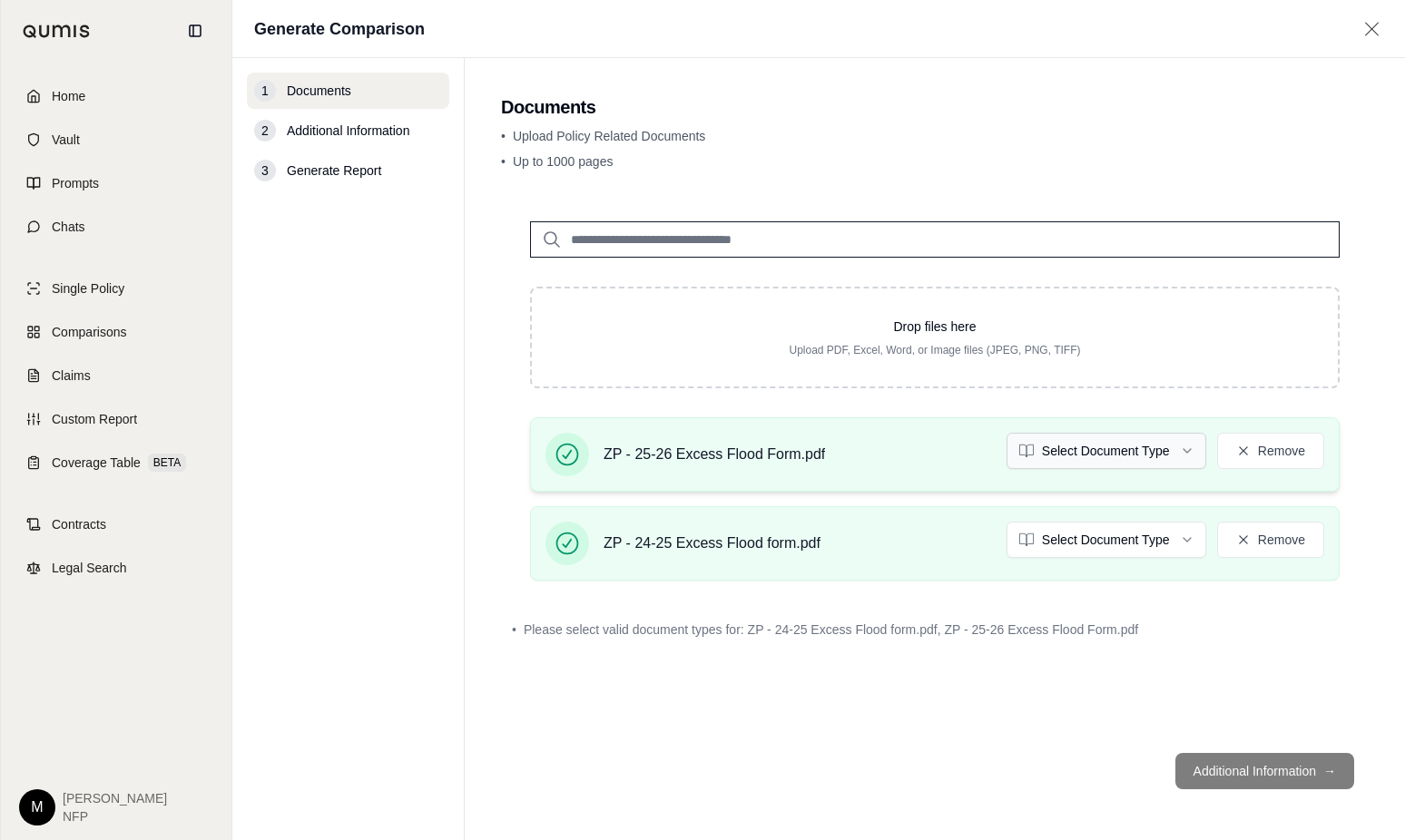
click at [1179, 447] on html "Home Vault Prompts Chats Single Policy Comparisons Claims Custom Report Coverag…" at bounding box center [702, 420] width 1405 height 840
click at [1138, 541] on html "Document type updated successfully Home Vault Prompts Chats Single Policy Compa…" at bounding box center [702, 420] width 1405 height 840
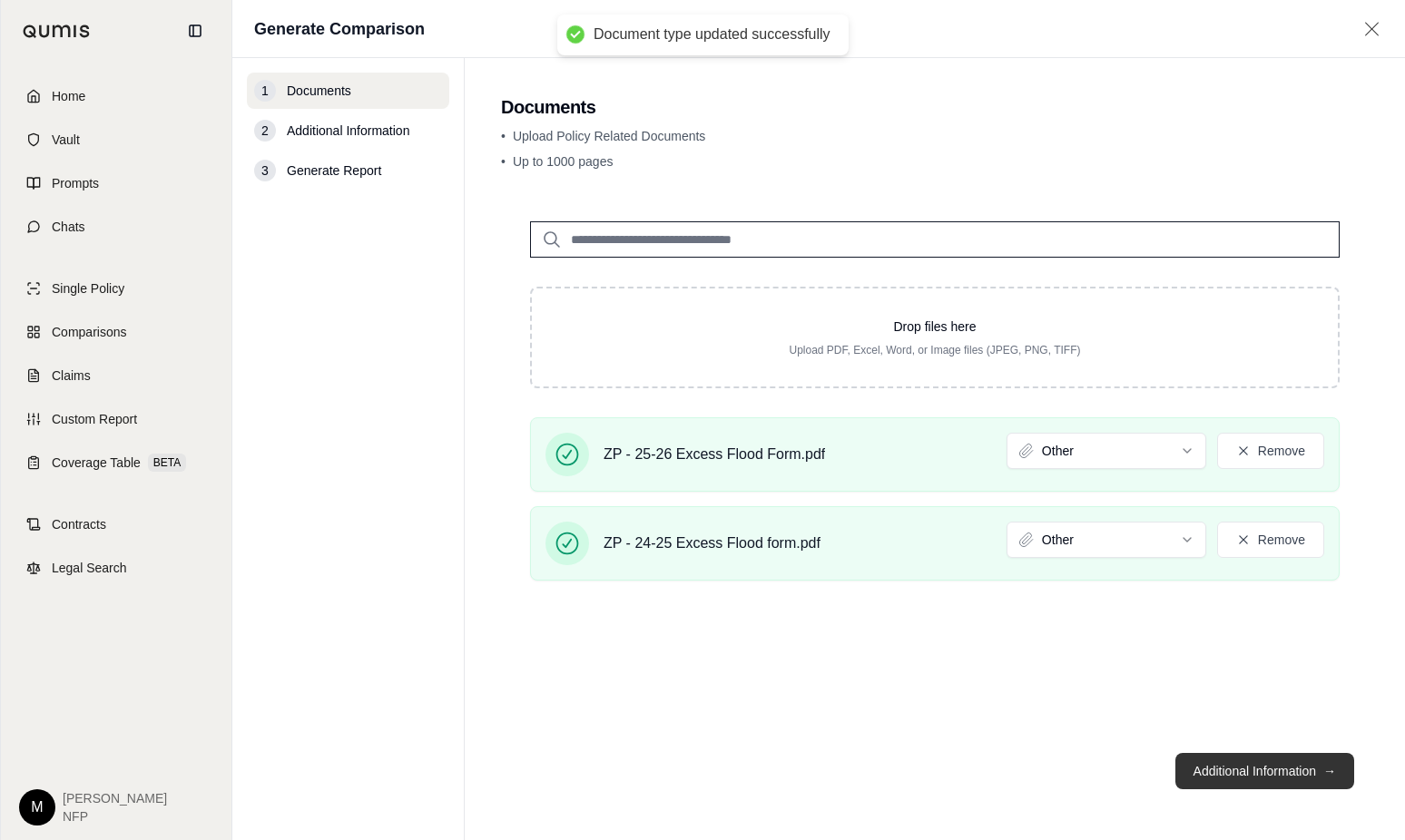
click at [1252, 775] on button "Additional Information →" at bounding box center [1264, 771] width 179 height 37
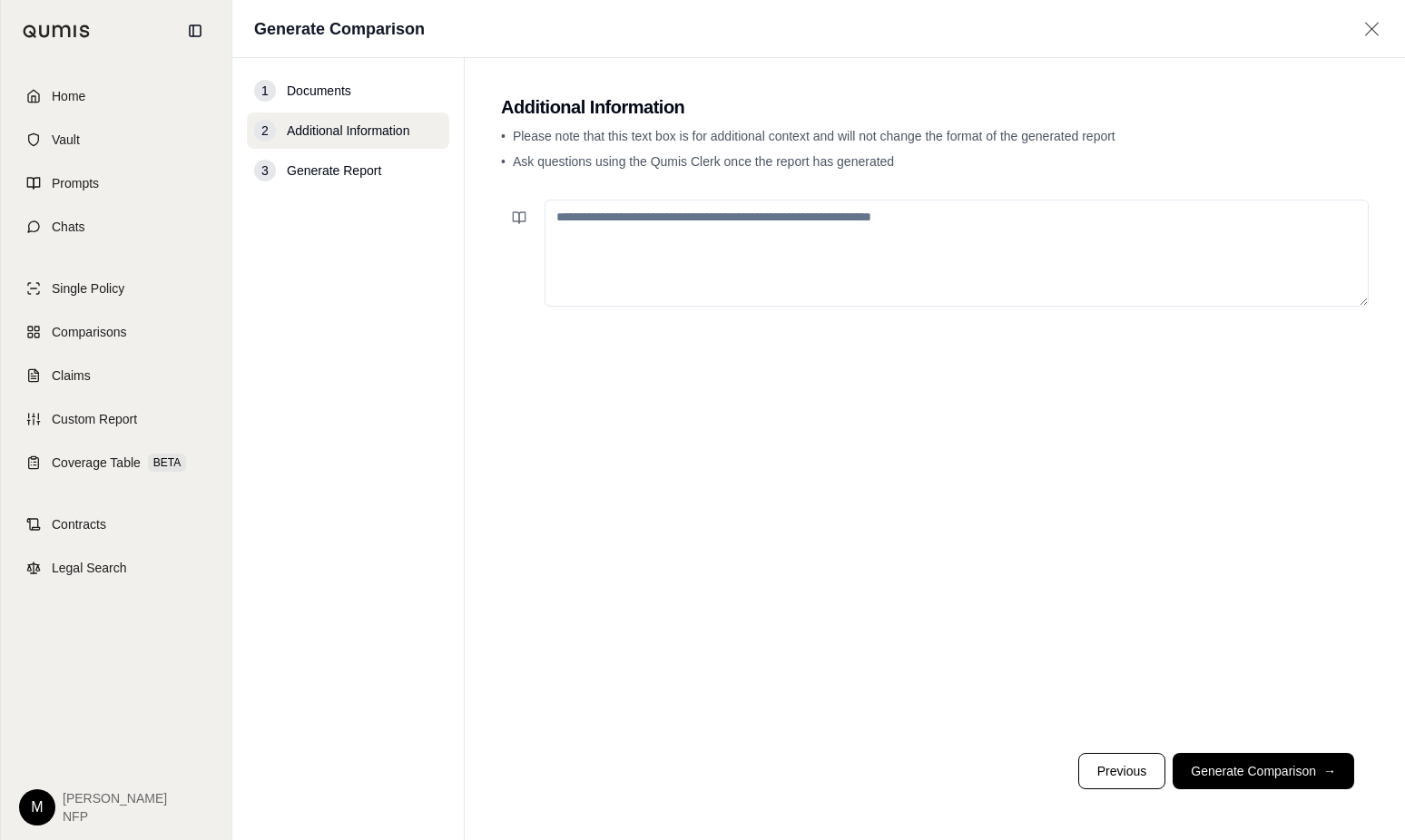
click at [607, 219] on textarea at bounding box center [956, 252] width 824 height 107
click at [1241, 763] on button "Generate Comparison →" at bounding box center [1264, 771] width 182 height 37
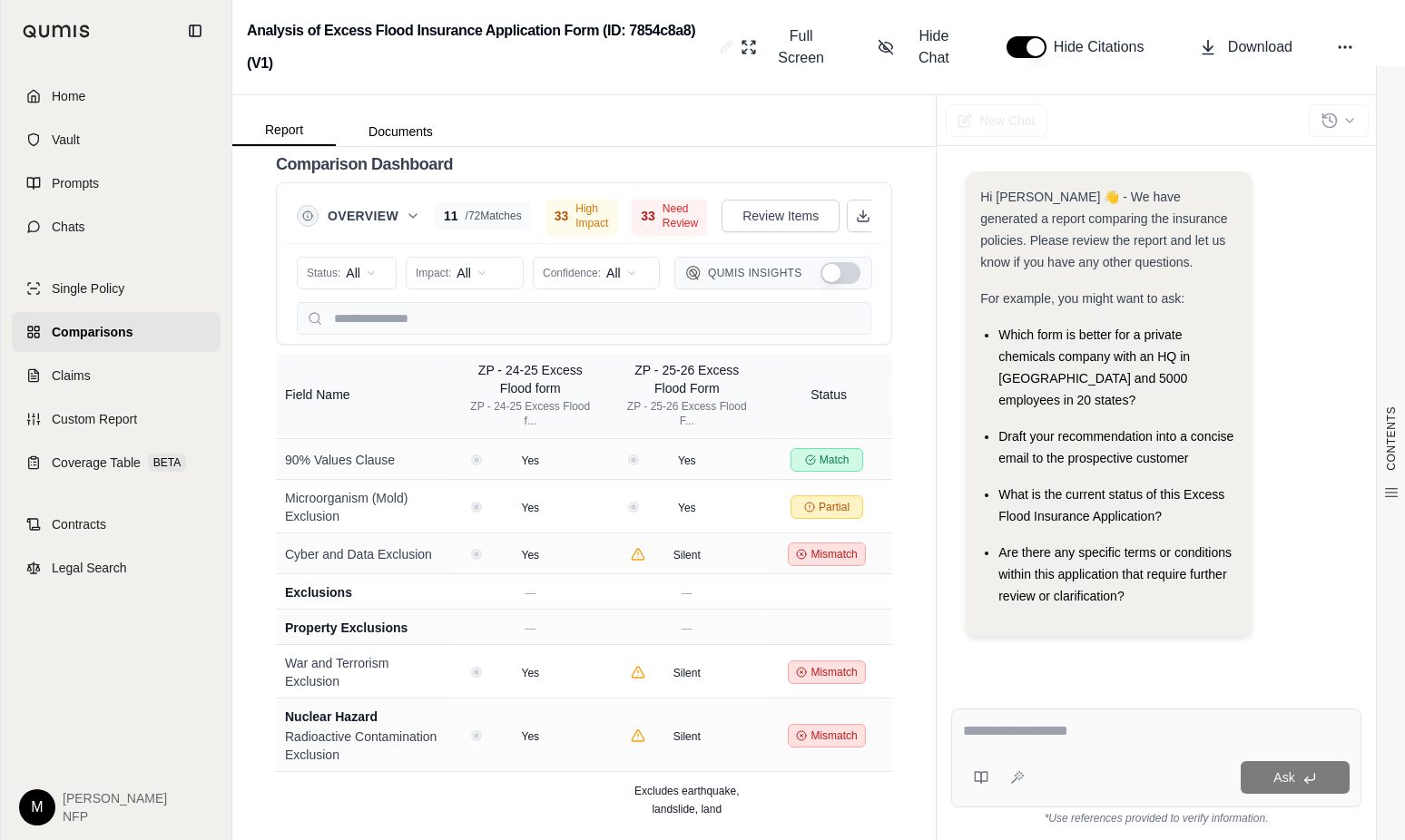
scroll to position [2504, 0]
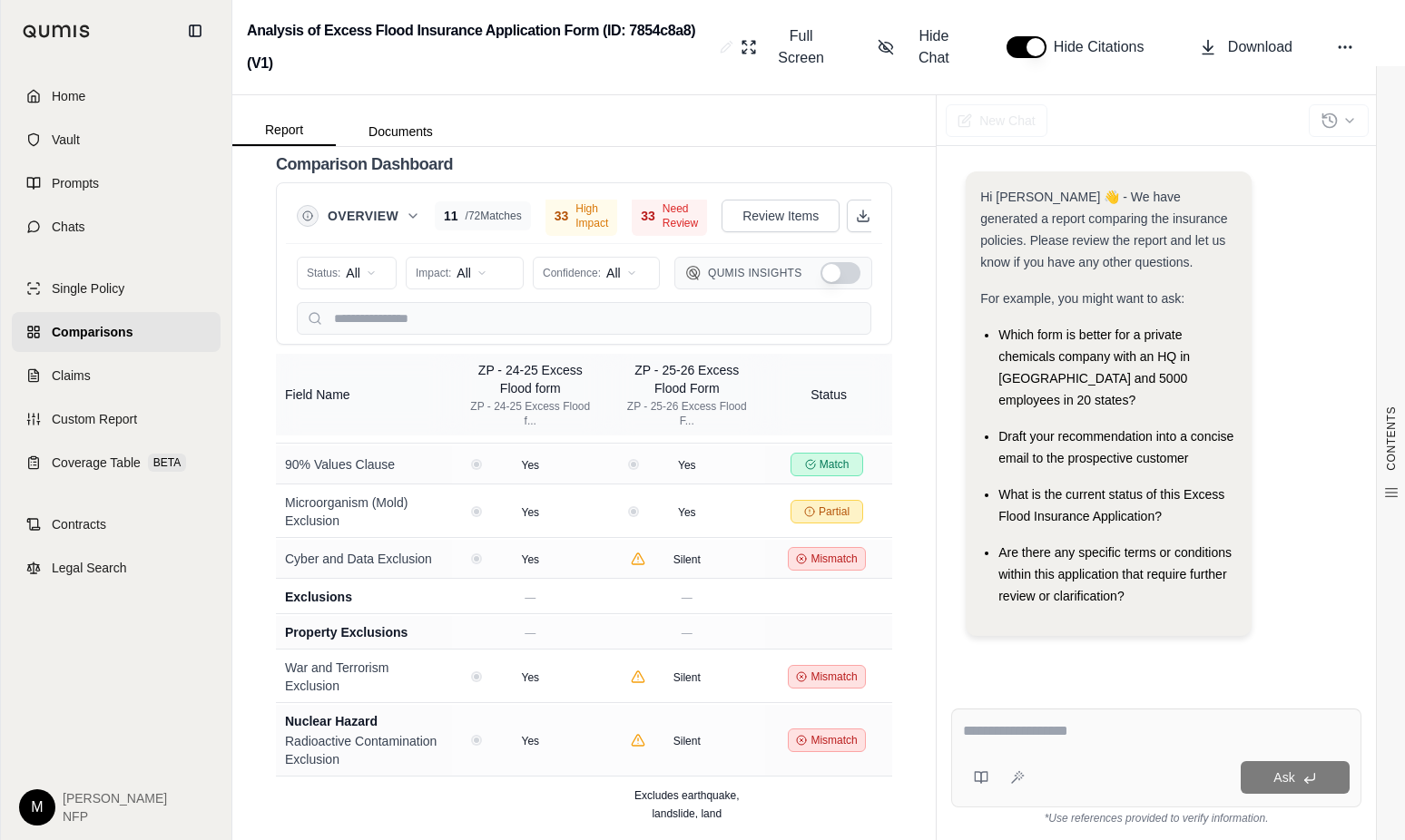
click at [104, 330] on span "Comparisons" at bounding box center [92, 332] width 81 height 18
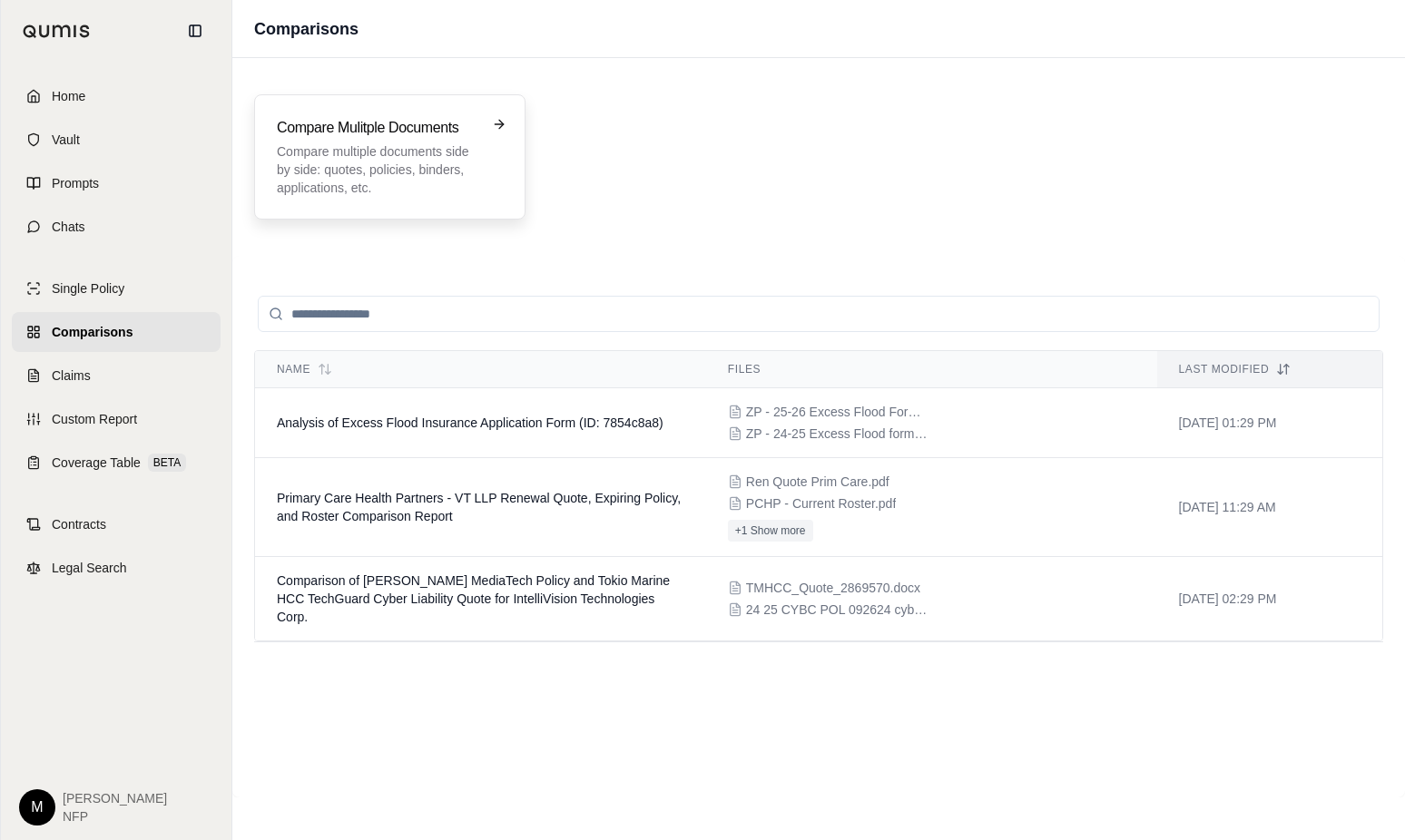
click at [371, 152] on p "Compare multiple documents side by side: quotes, policies, binders, application…" at bounding box center [377, 169] width 200 height 54
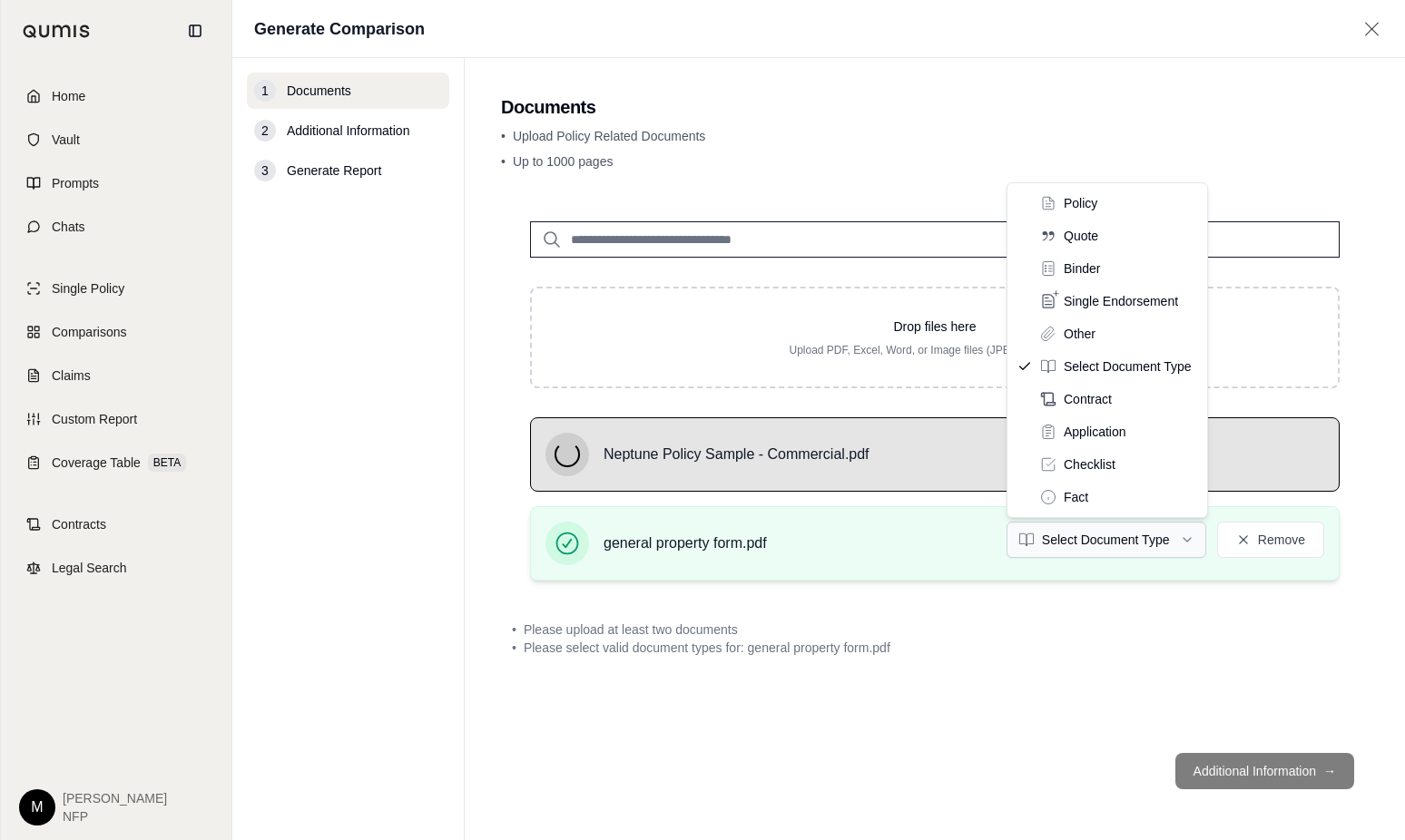
click at [1183, 537] on html "Home Vault Prompts Chats Single Policy Comparisons Claims Custom Report Coverag…" at bounding box center [702, 420] width 1405 height 840
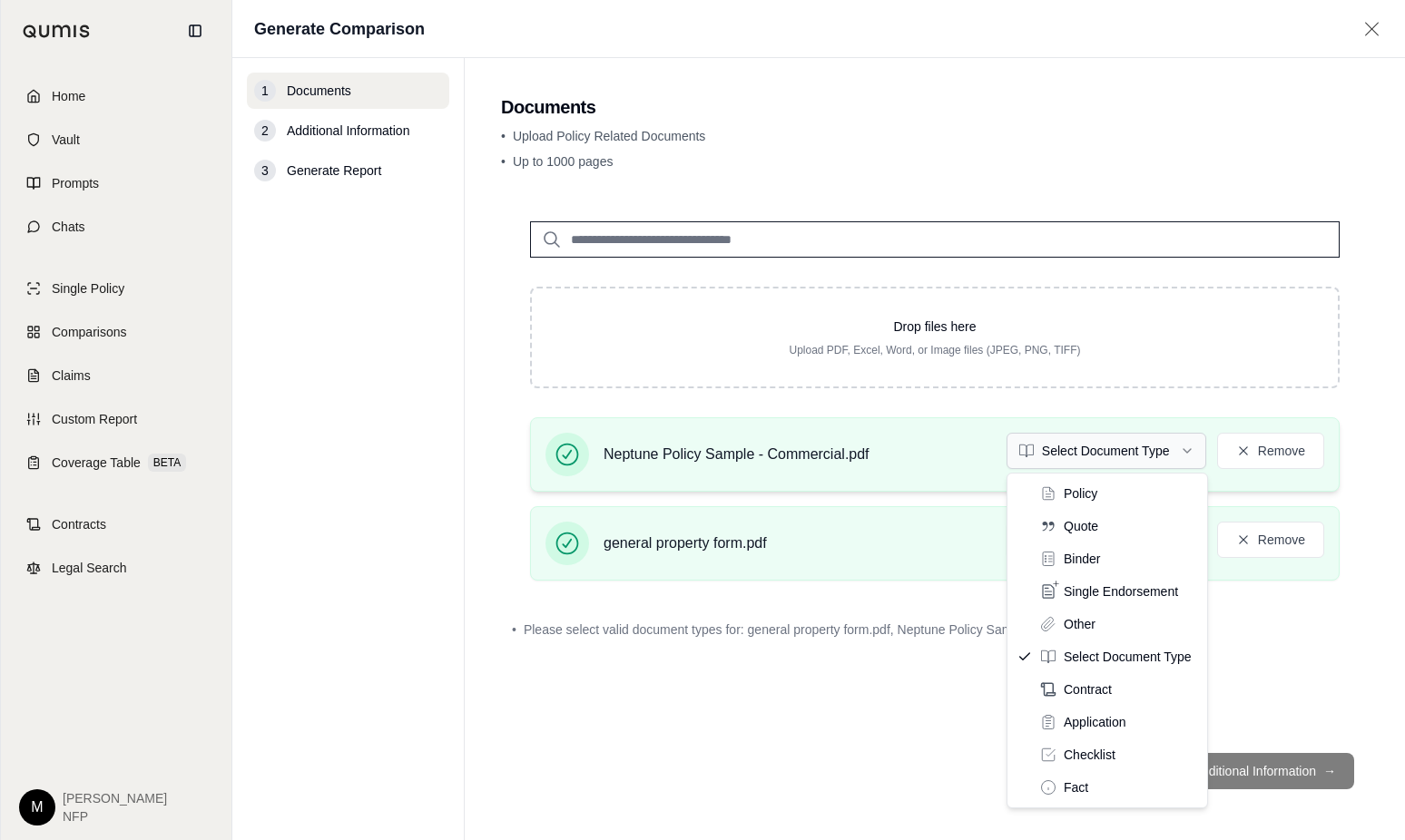
click at [1180, 445] on html "Home Vault Prompts Chats Single Policy Comparisons Claims Custom Report Coverag…" at bounding box center [702, 420] width 1405 height 840
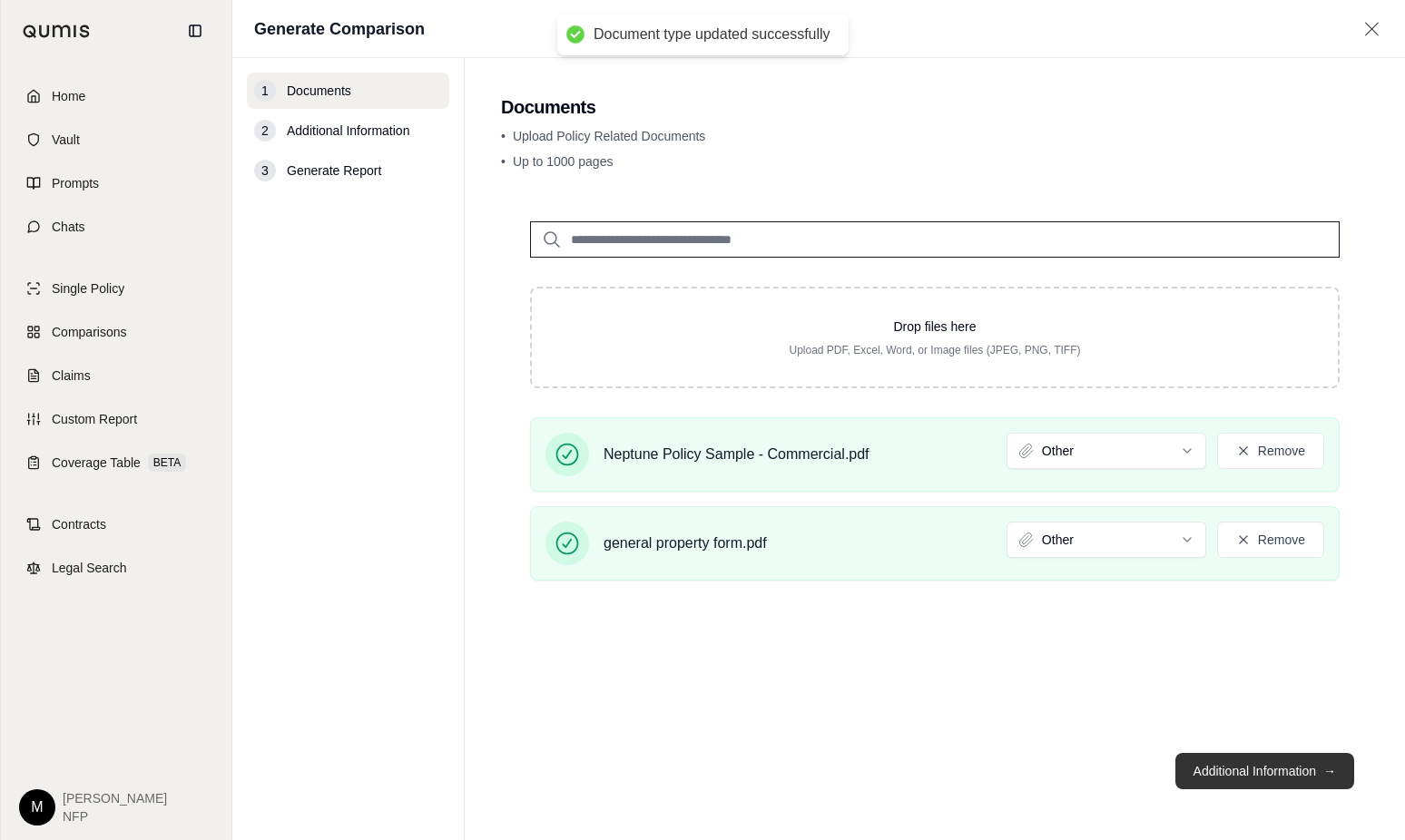
click at [1247, 760] on button "Additional Information →" at bounding box center [1264, 771] width 179 height 37
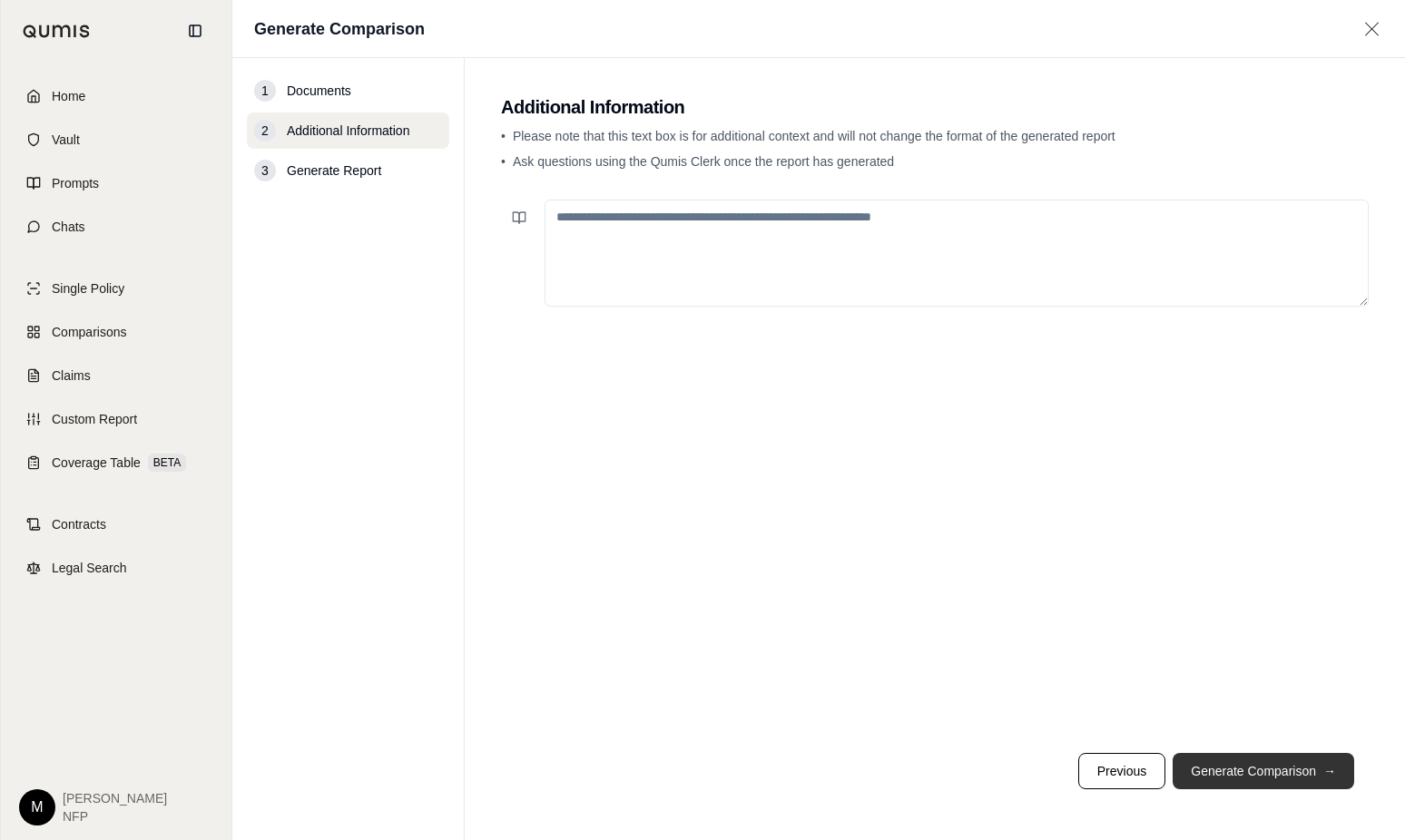
click at [1247, 760] on button "Generate Comparison →" at bounding box center [1264, 771] width 182 height 37
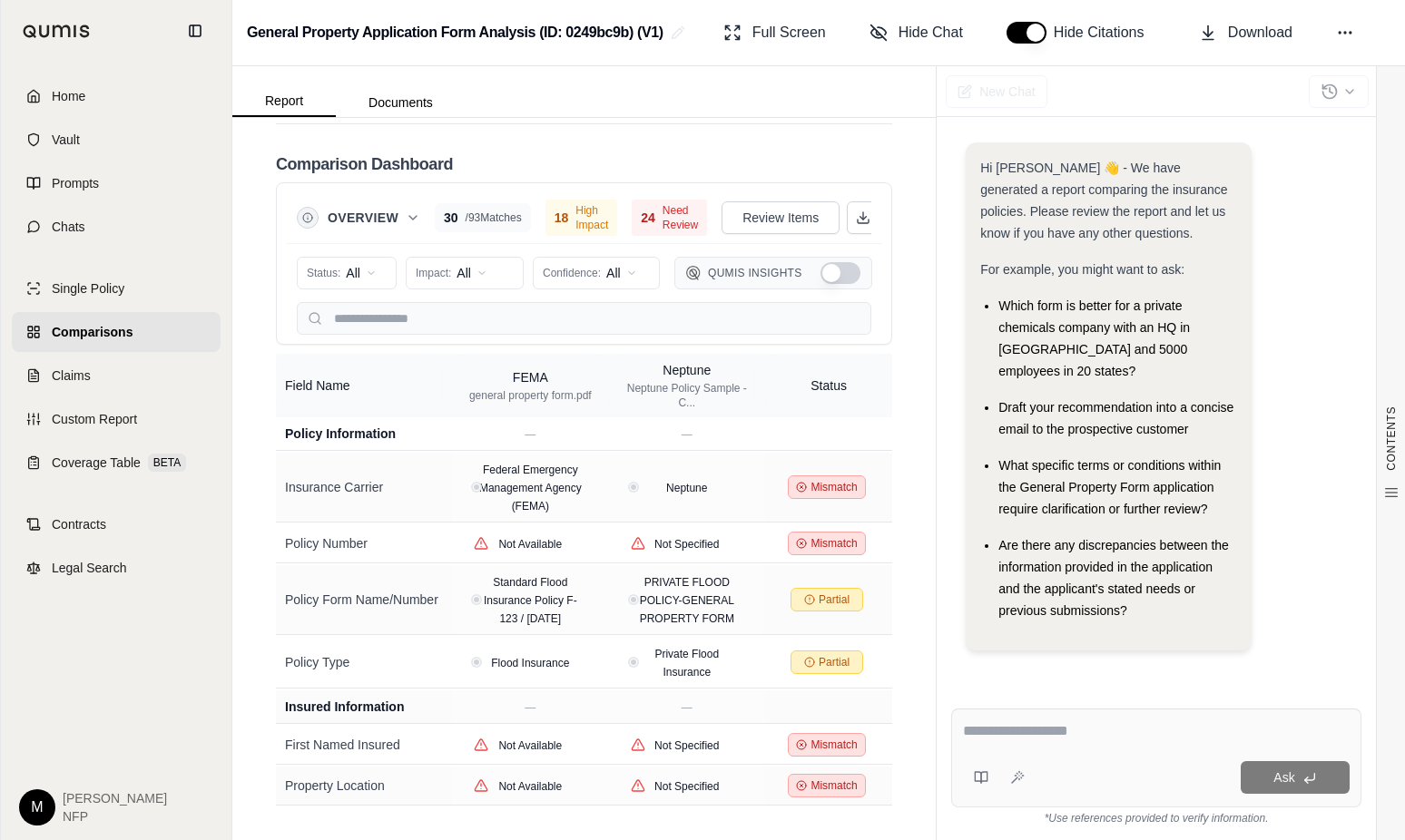
scroll to position [4727, 0]
click at [1087, 397] on div "Draft your recommendation into a concise email to the prospective customer" at bounding box center [1118, 418] width 239 height 43
click at [1000, 725] on textarea at bounding box center [1156, 732] width 387 height 22
type textarea "**********"
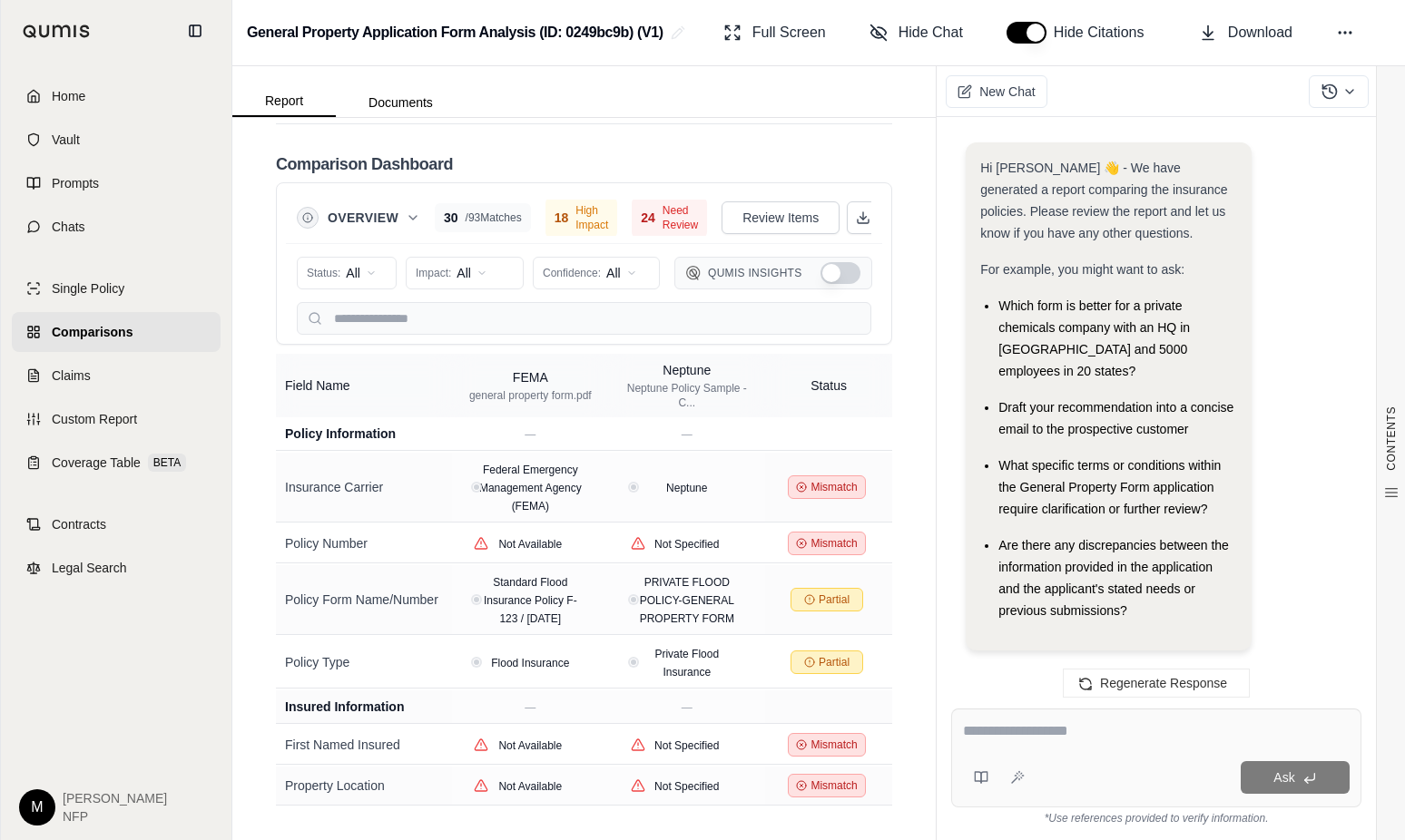
scroll to position [4320, 0]
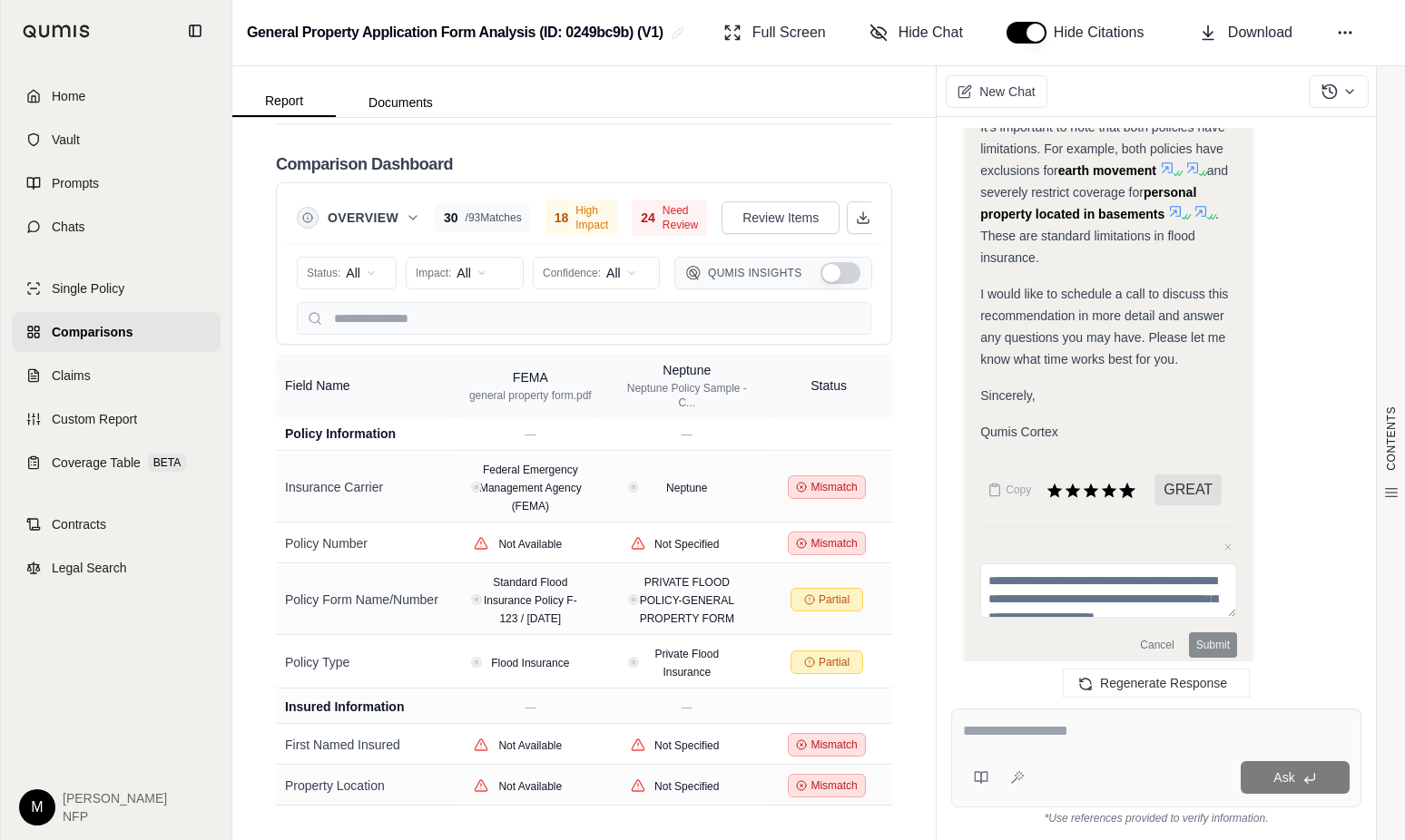
click at [1126, 483] on icon at bounding box center [1128, 490] width 17 height 16
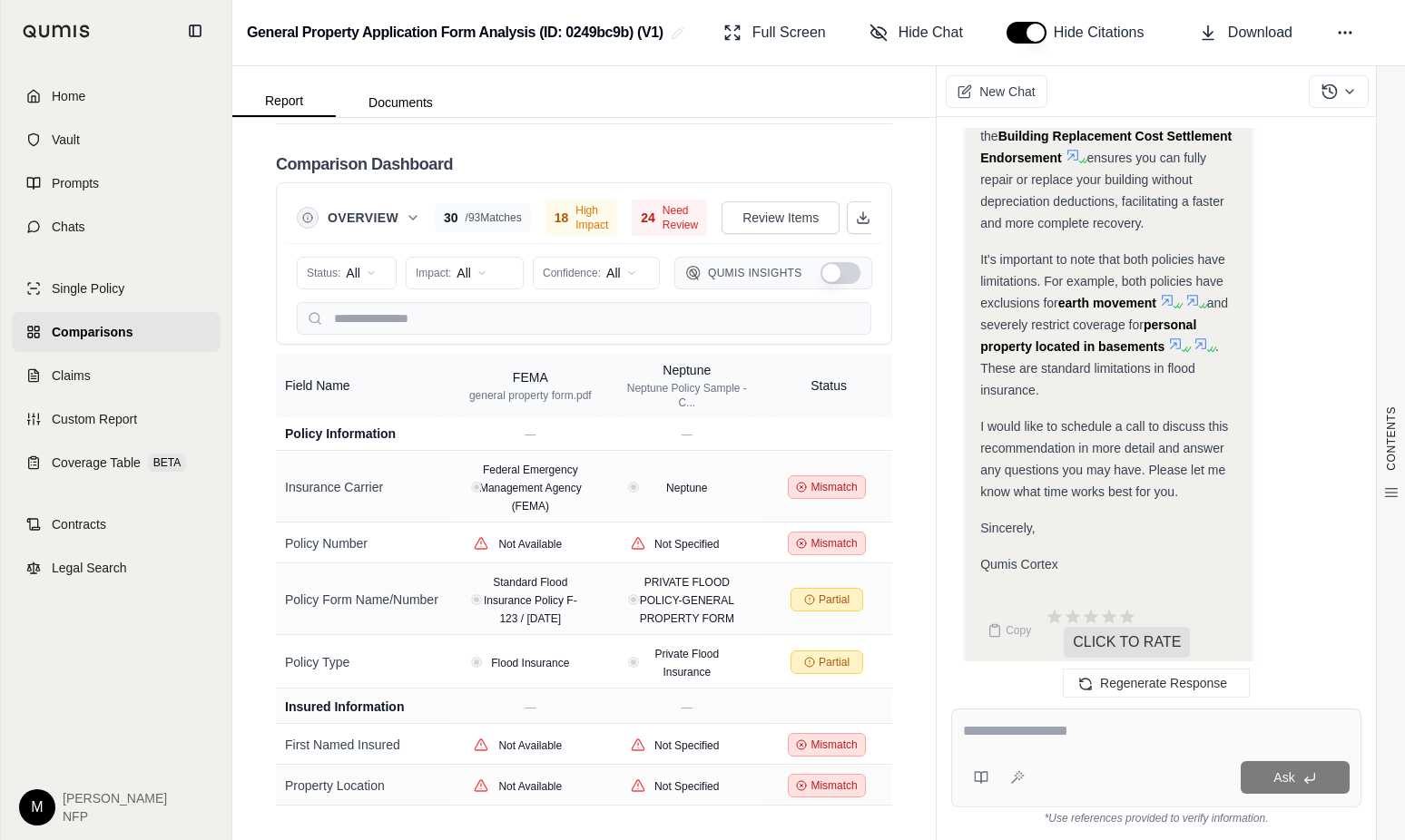
click at [1170, 469] on span "I would like to schedule a call to discuss this recommendation in more detail a…" at bounding box center [1104, 459] width 248 height 80
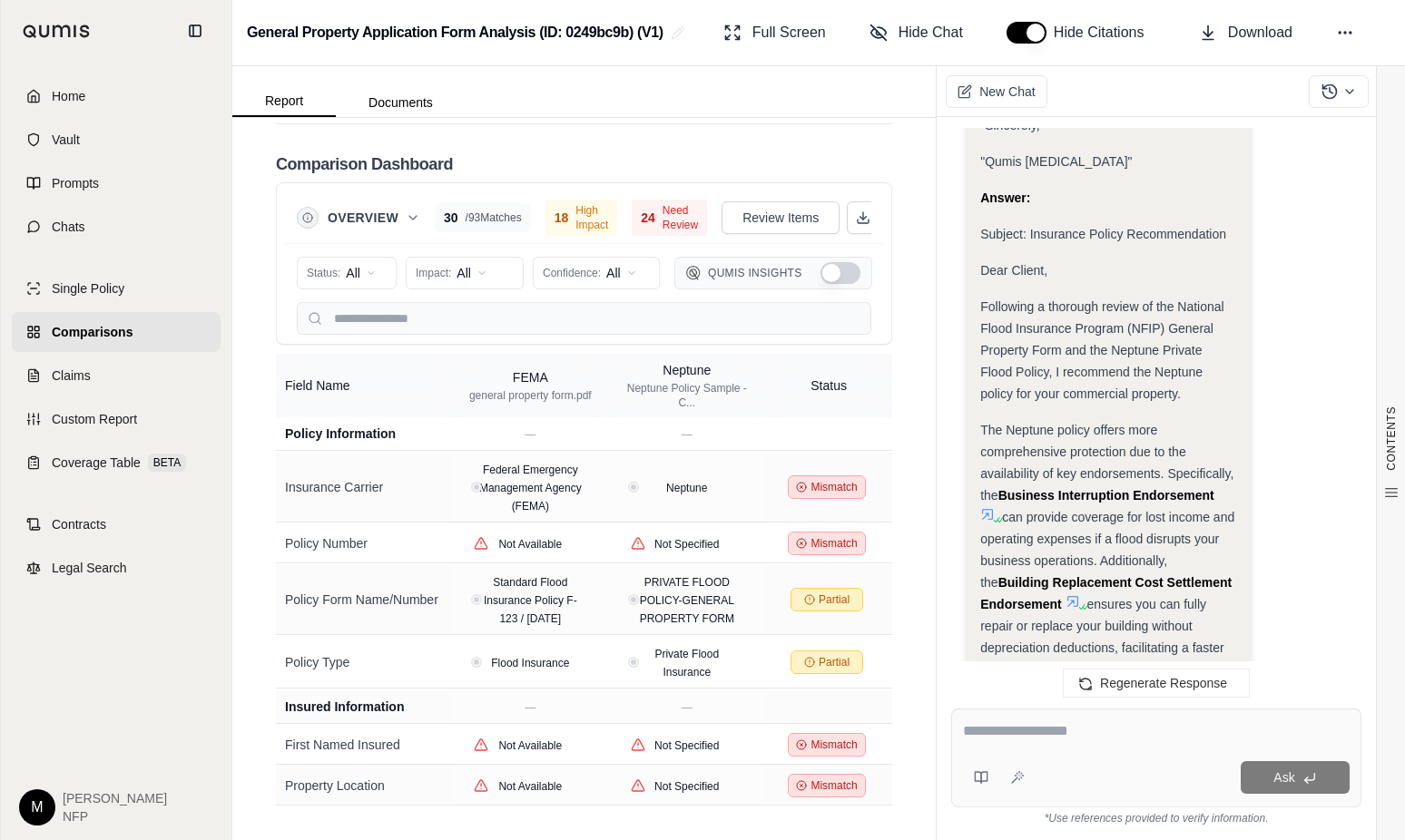
scroll to position [3734, 0]
